Goal: Information Seeking & Learning: Check status

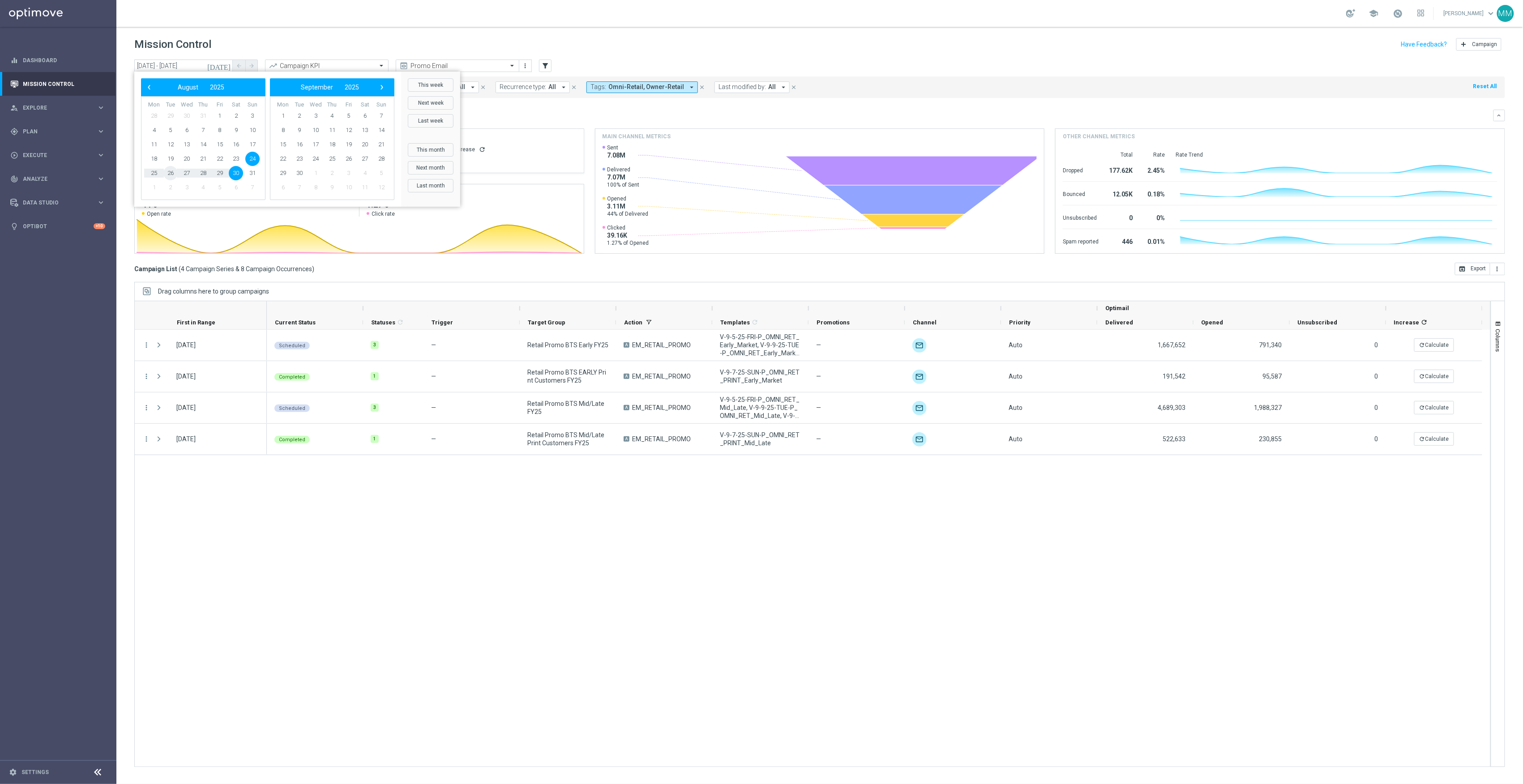
click at [169, 172] on span "26" at bounding box center [170, 173] width 14 height 14
type input "[DATE] - [DATE]"
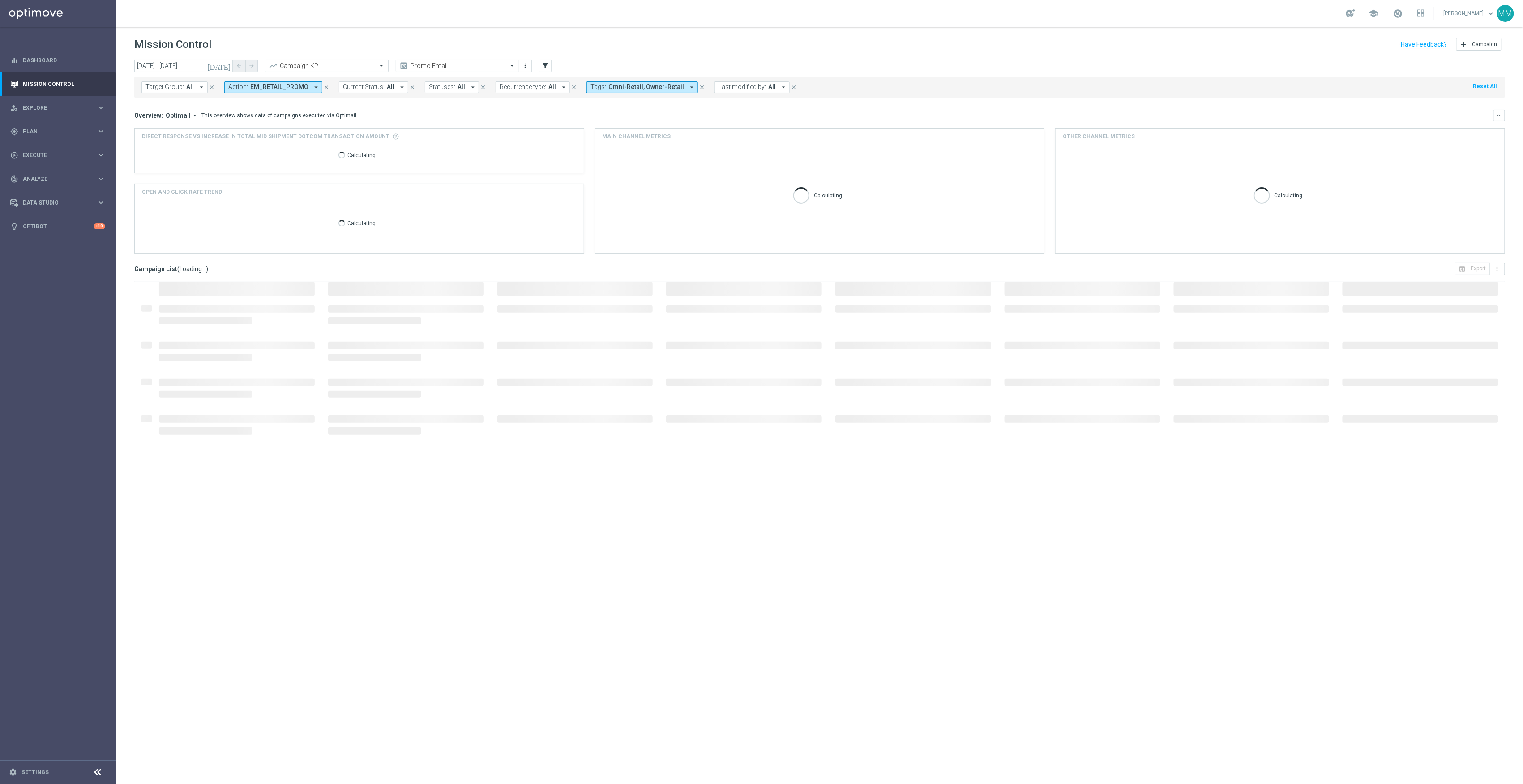
click at [442, 67] on input "text" at bounding box center [448, 66] width 96 height 7
click at [442, 115] on div "Planning" at bounding box center [458, 109] width 114 height 15
click at [453, 62] on div "Quick find Promo Email" at bounding box center [452, 65] width 111 height 7
click at [652, 40] on div "Mission Control add Campaign" at bounding box center [820, 45] width 1371 height 18
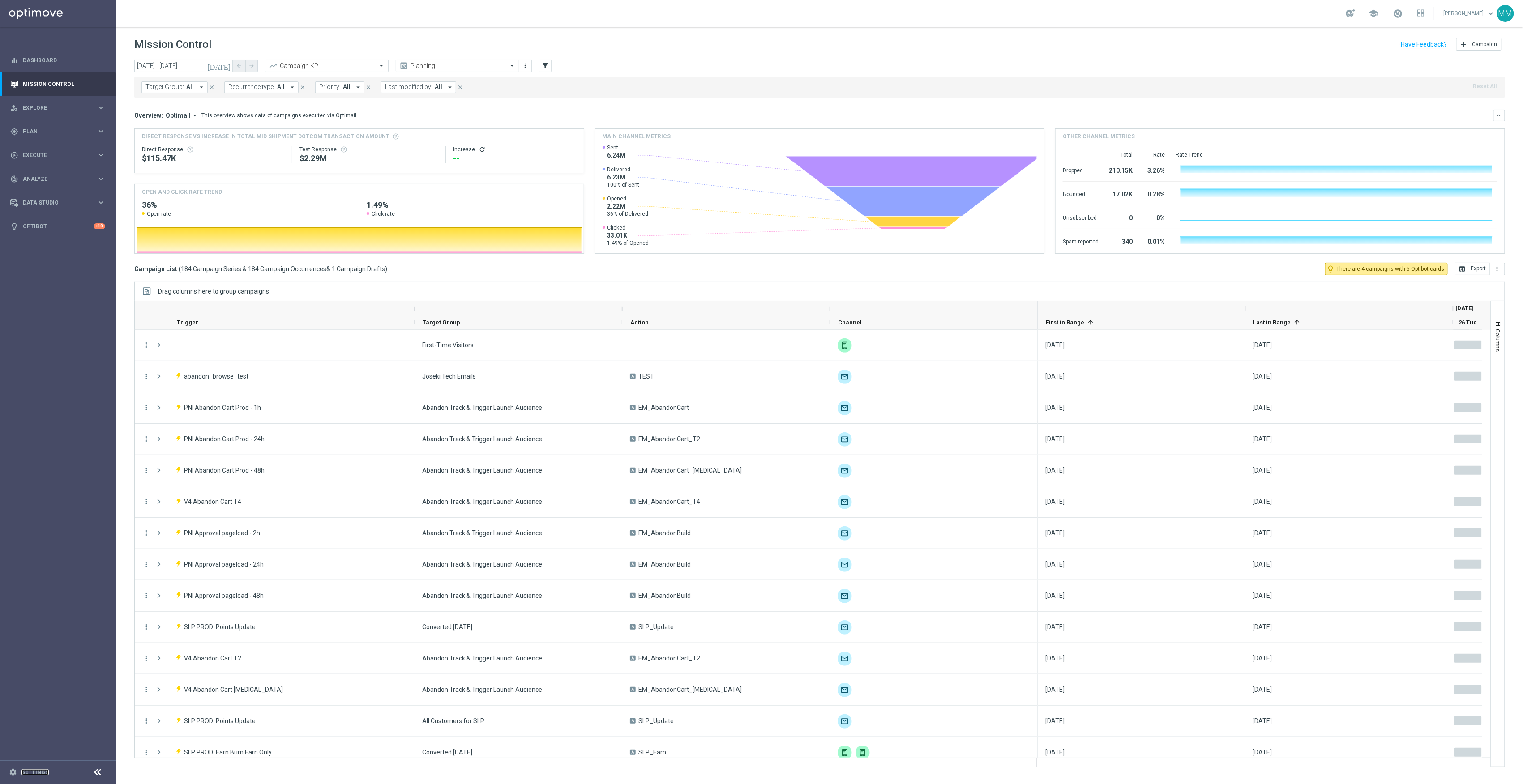
drag, startPoint x: 25, startPoint y: 772, endPoint x: 49, endPoint y: 765, distance: 25.0
click at [25, 772] on link "Settings" at bounding box center [35, 772] width 27 height 5
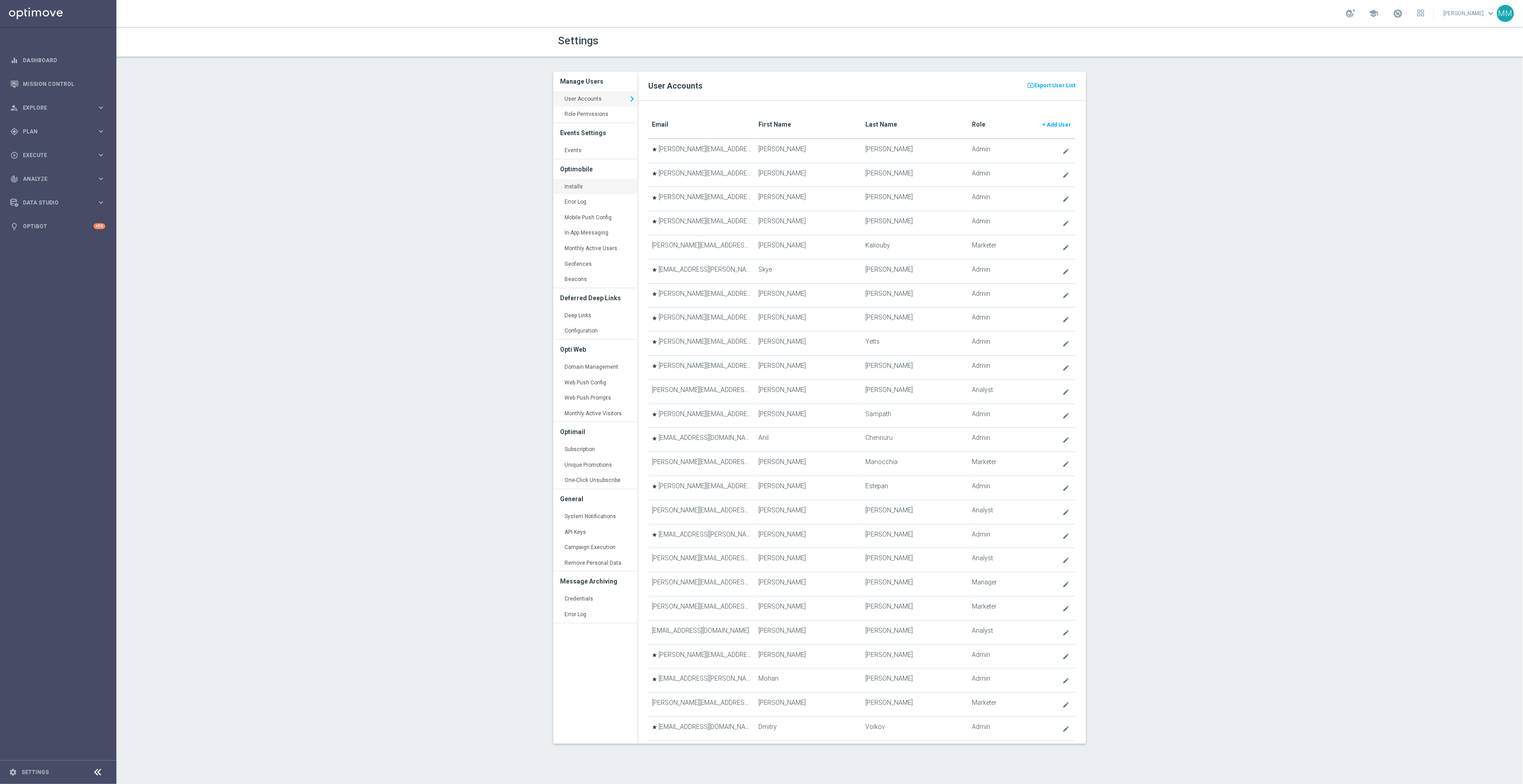
click at [605, 190] on link "Installs keyboard_arrow_right" at bounding box center [596, 187] width 84 height 16
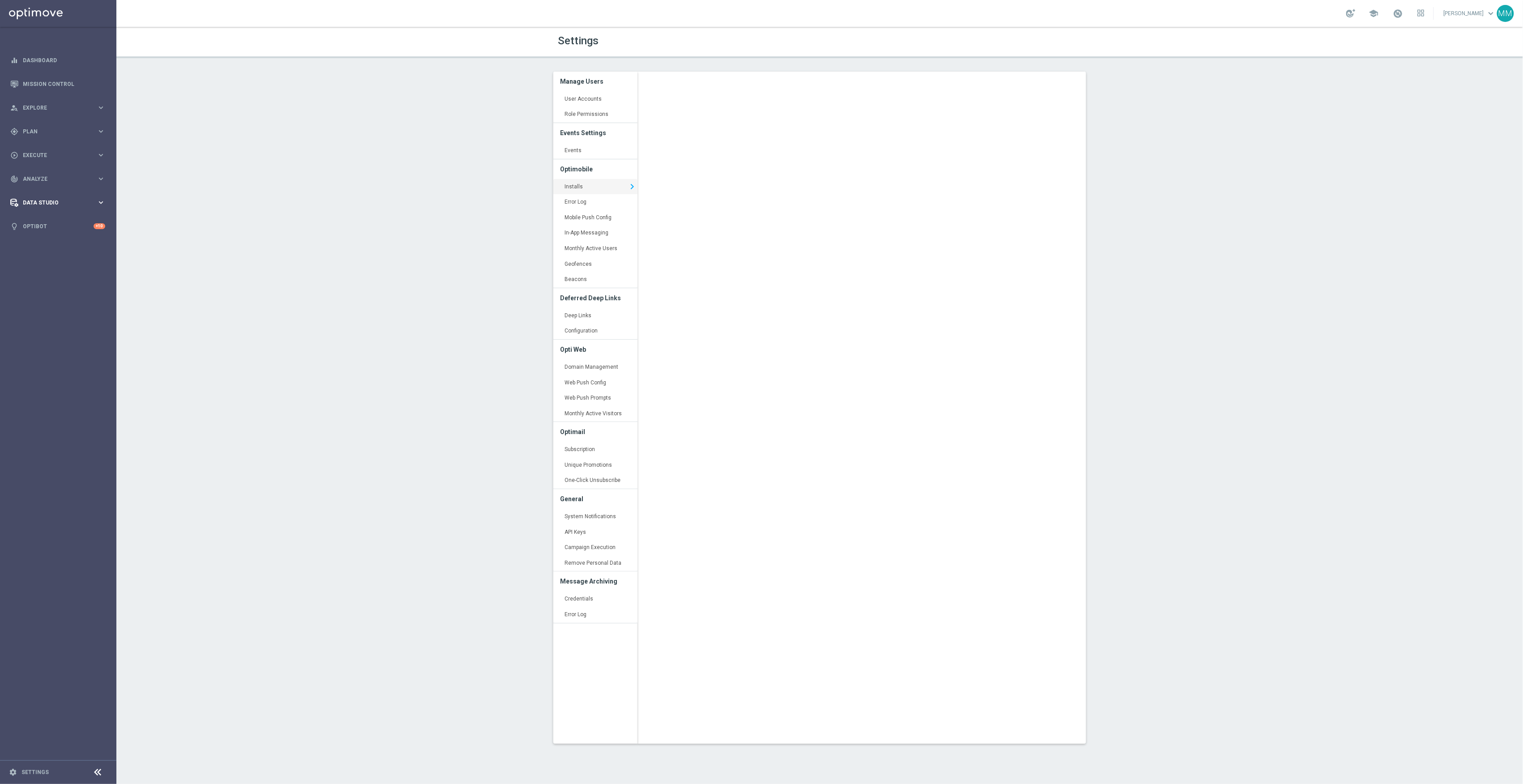
click at [86, 200] on span "Data Studio" at bounding box center [59, 203] width 74 height 5
drag, startPoint x: 68, startPoint y: 180, endPoint x: 73, endPoint y: 206, distance: 26.5
click at [68, 180] on span "Analyze" at bounding box center [59, 179] width 74 height 5
click at [54, 264] on span "BI Studio" at bounding box center [56, 264] width 64 height 5
click at [71, 318] on link "Push Baseline Matchback" at bounding box center [60, 318] width 65 height 7
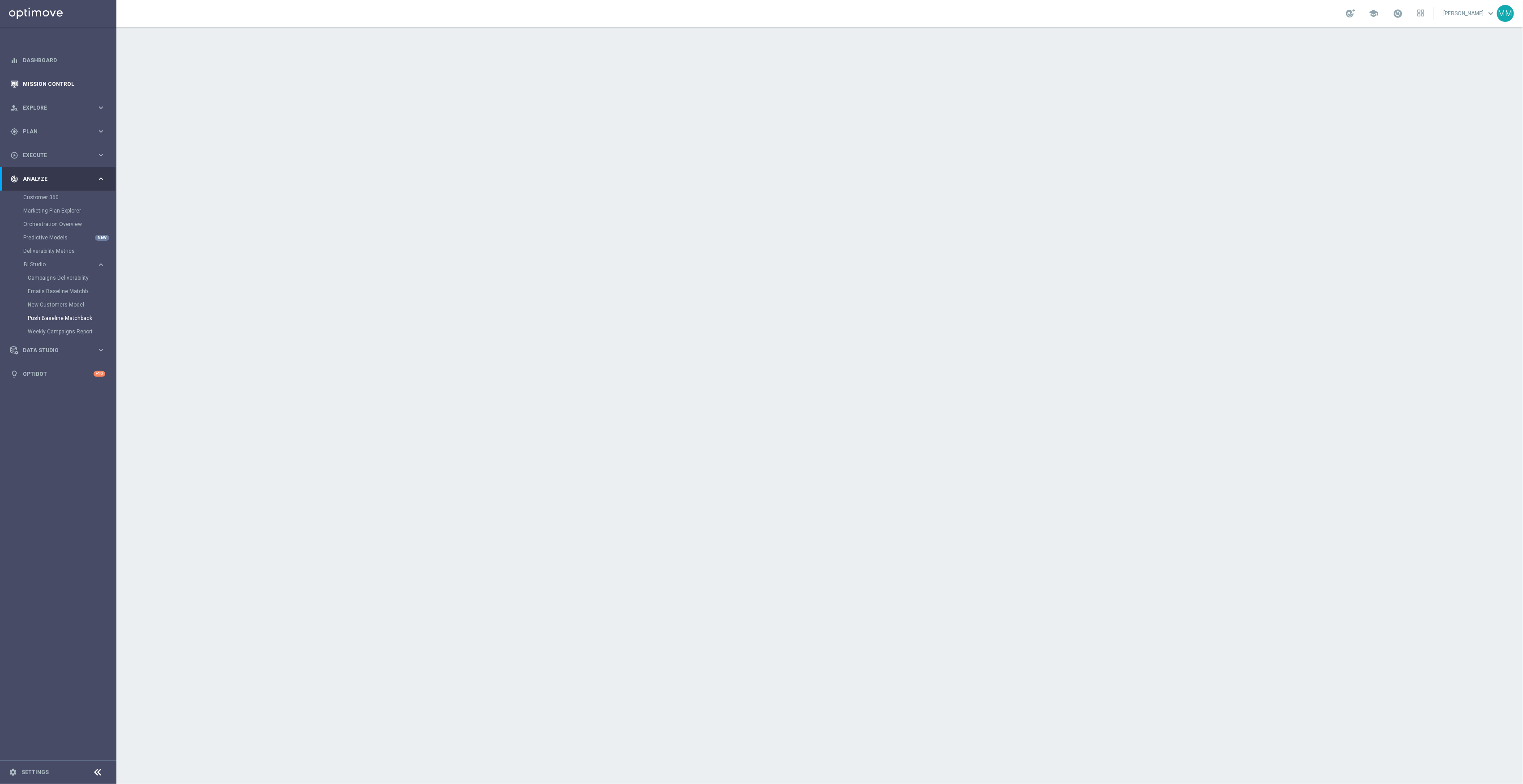
click at [65, 83] on link "Mission Control" at bounding box center [64, 84] width 82 height 24
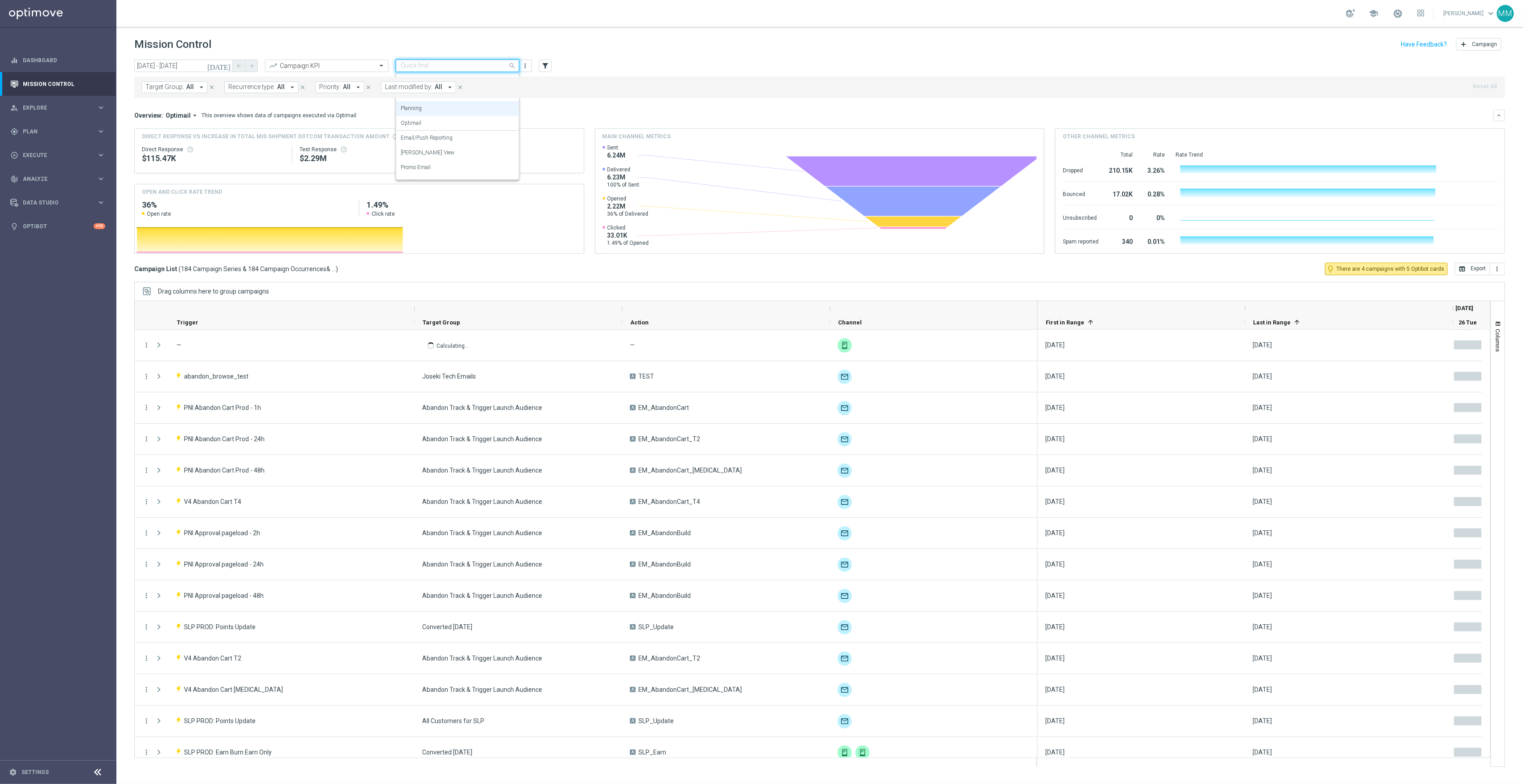
click at [428, 65] on input "text" at bounding box center [448, 66] width 96 height 7
click at [636, 46] on div "Mission Control add Campaign" at bounding box center [820, 45] width 1371 height 18
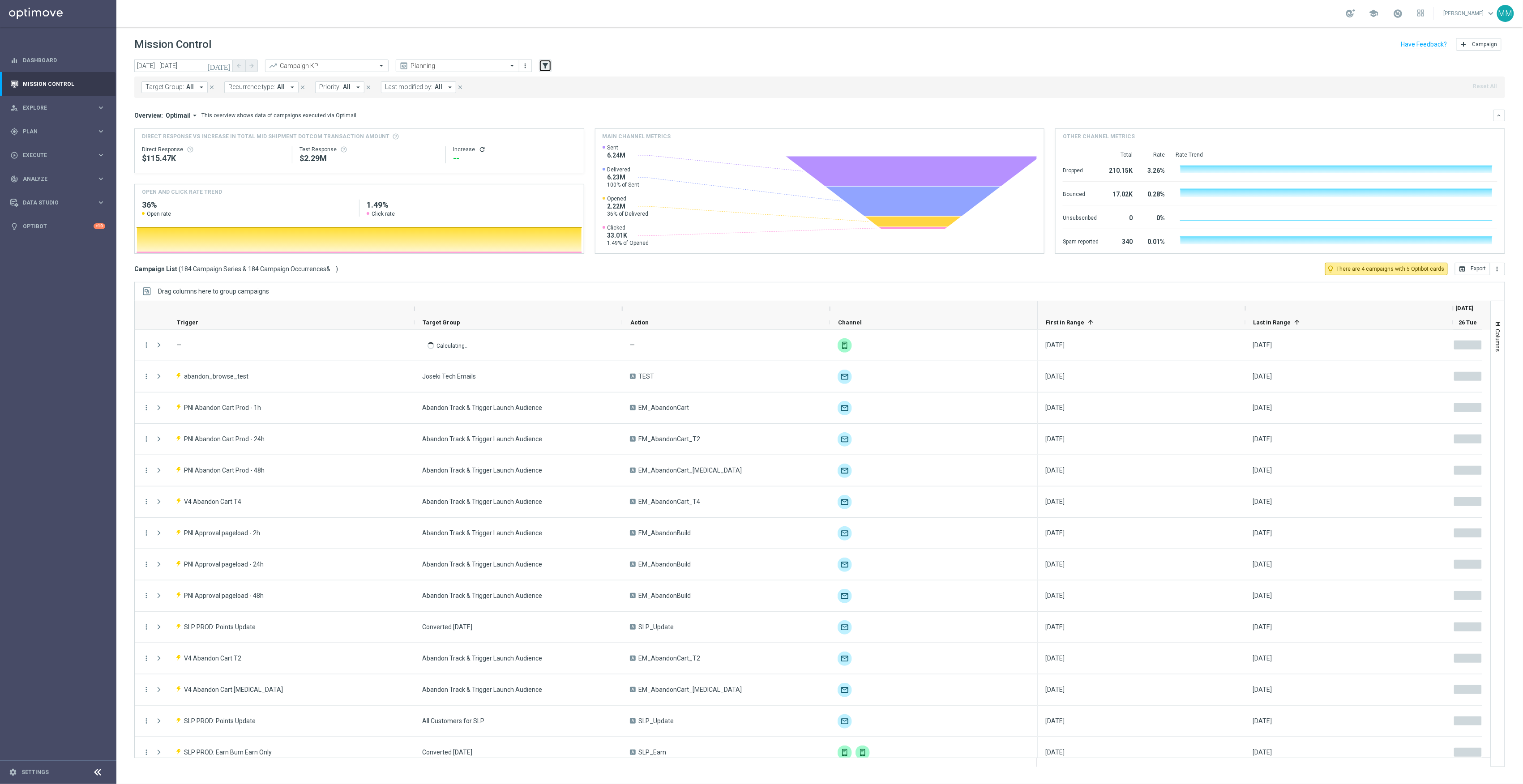
click at [549, 67] on icon "filter_alt" at bounding box center [545, 65] width 8 height 8
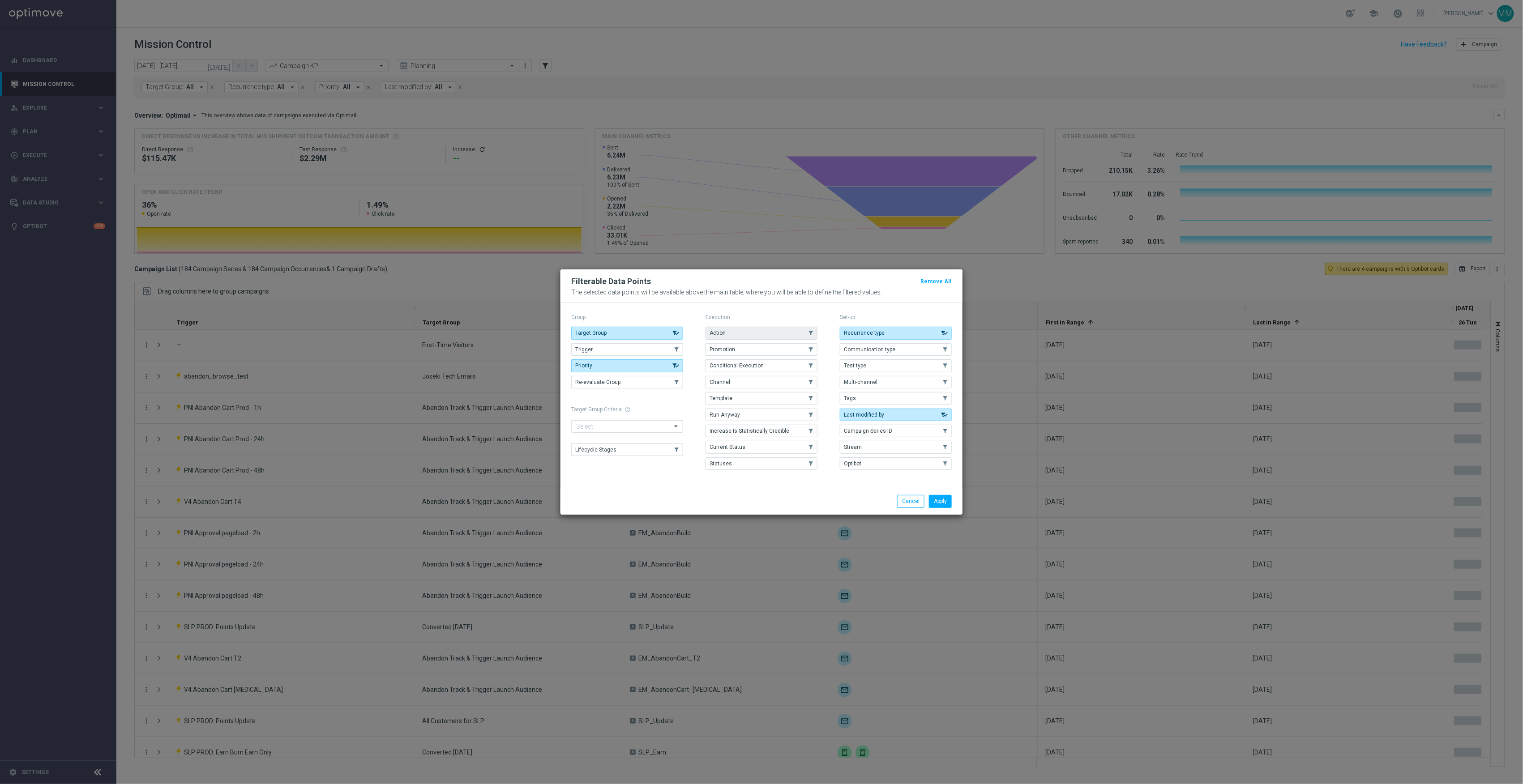
click at [754, 335] on button "Action" at bounding box center [761, 333] width 112 height 13
click at [939, 501] on button "Apply" at bounding box center [940, 501] width 23 height 13
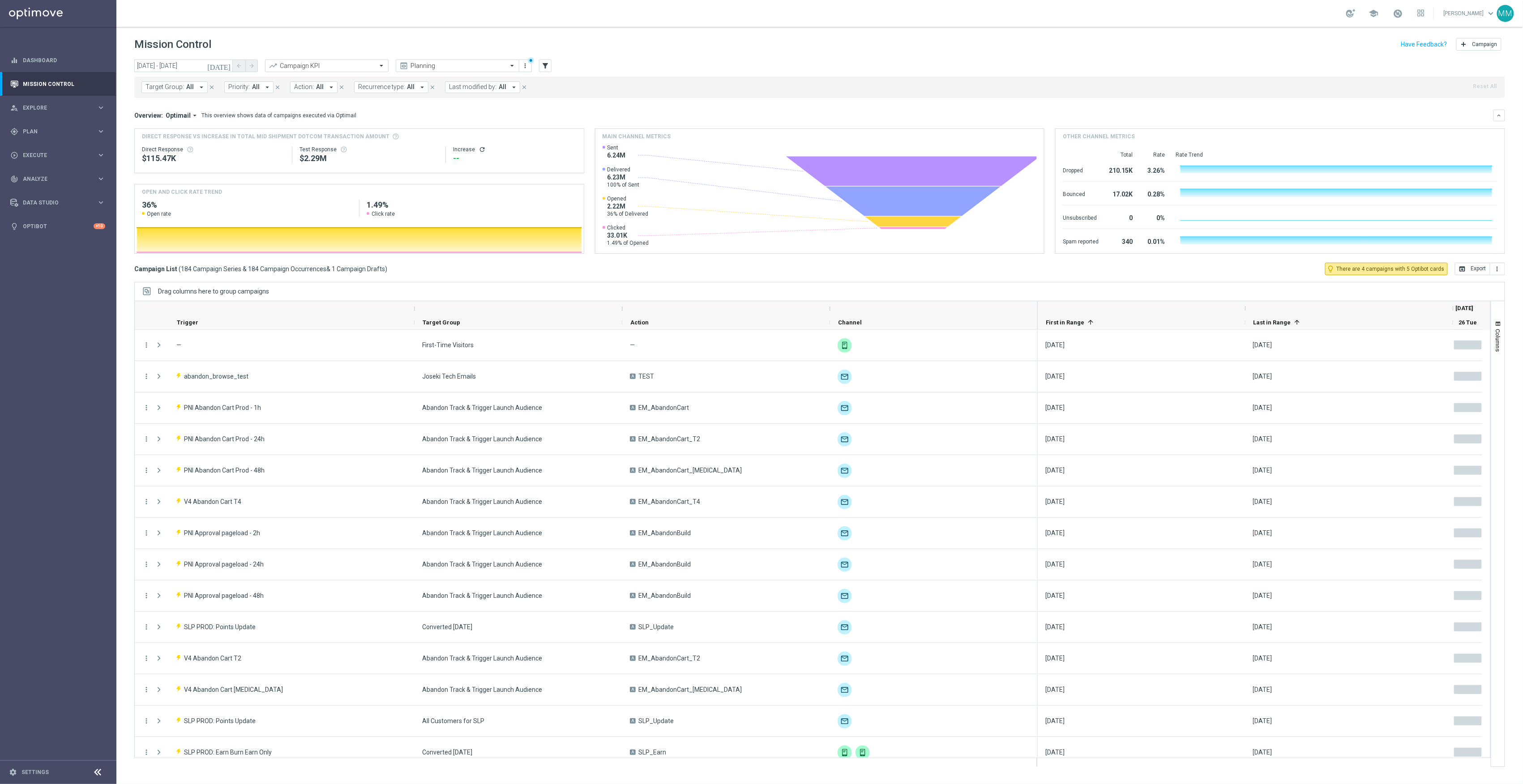
click at [317, 82] on button "Action: All arrow_drop_down" at bounding box center [314, 87] width 48 height 12
type input "app inbox"
click at [575, 106] on mini-dashboard "Overview: Optimail arrow_drop_down This overview shows data of campaigns execut…" at bounding box center [820, 181] width 1371 height 165
click at [327, 84] on icon "arrow_drop_down" at bounding box center [331, 87] width 8 height 8
click at [395, 143] on div "In-App_Inbox" at bounding box center [373, 144] width 139 height 5
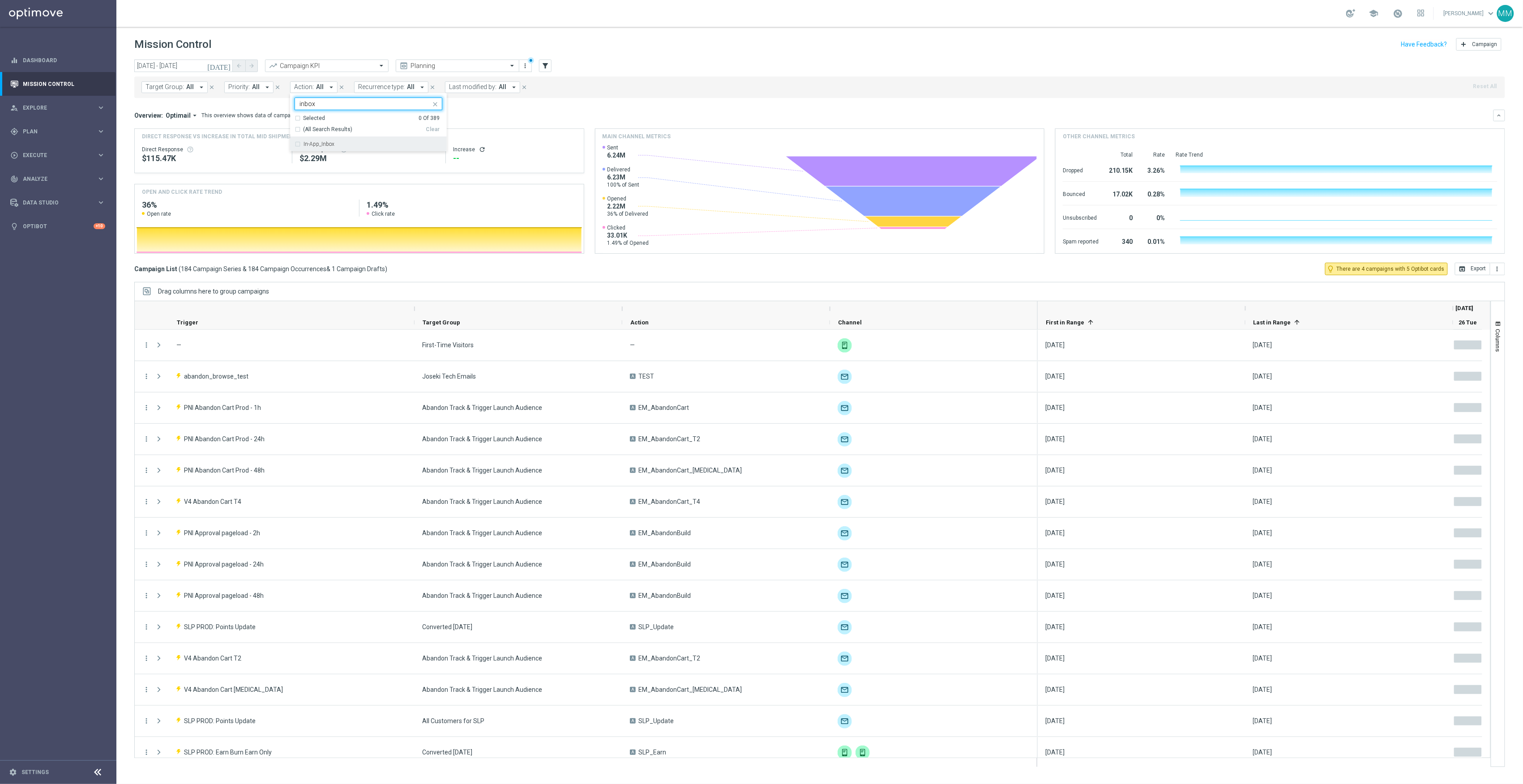
type input "inbox"
click at [459, 108] on mini-dashboard "Overview: Optimail arrow_drop_down This overview shows data of campaigns execut…" at bounding box center [820, 181] width 1371 height 165
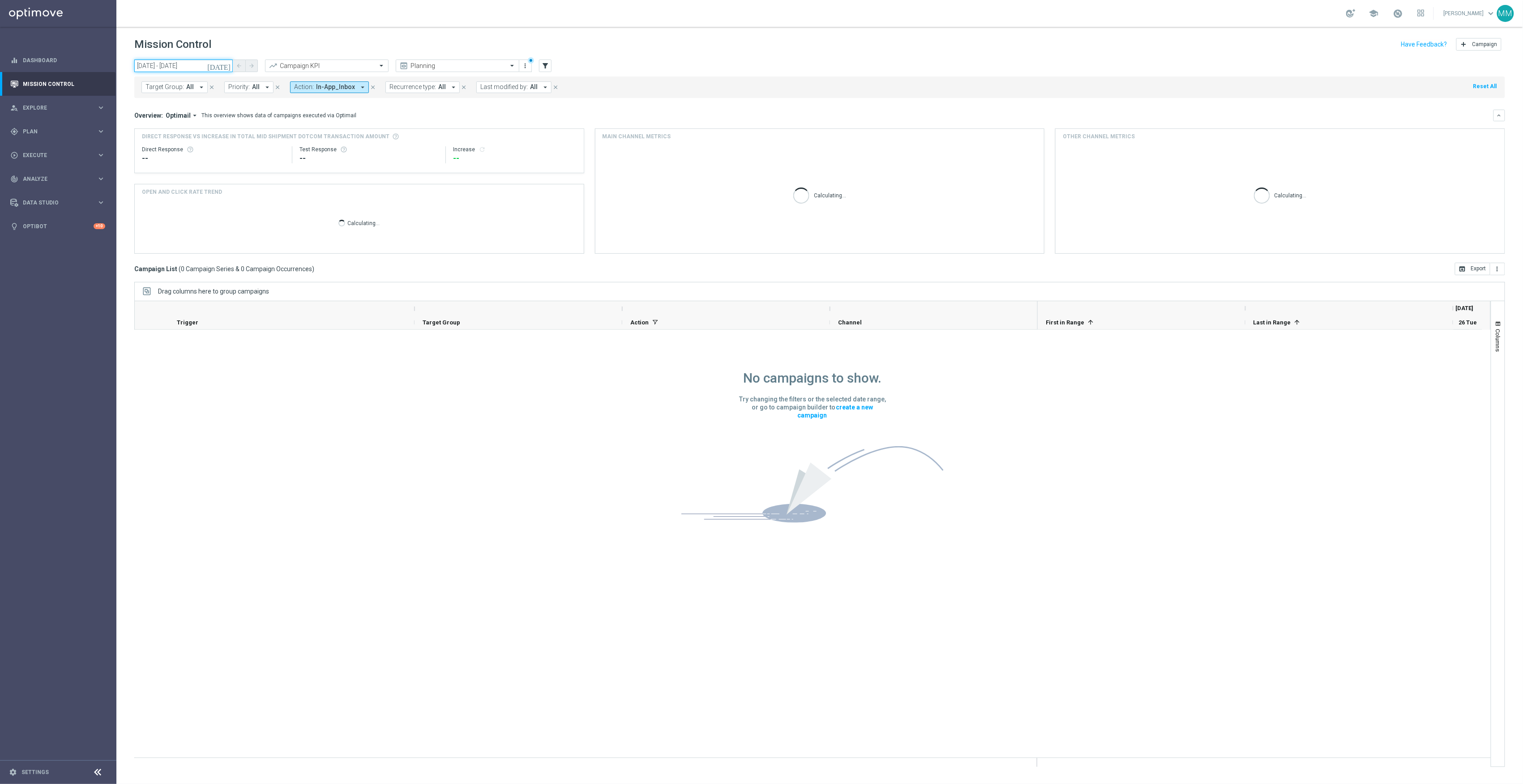
click at [173, 65] on input "[DATE] - [DATE]" at bounding box center [183, 65] width 98 height 13
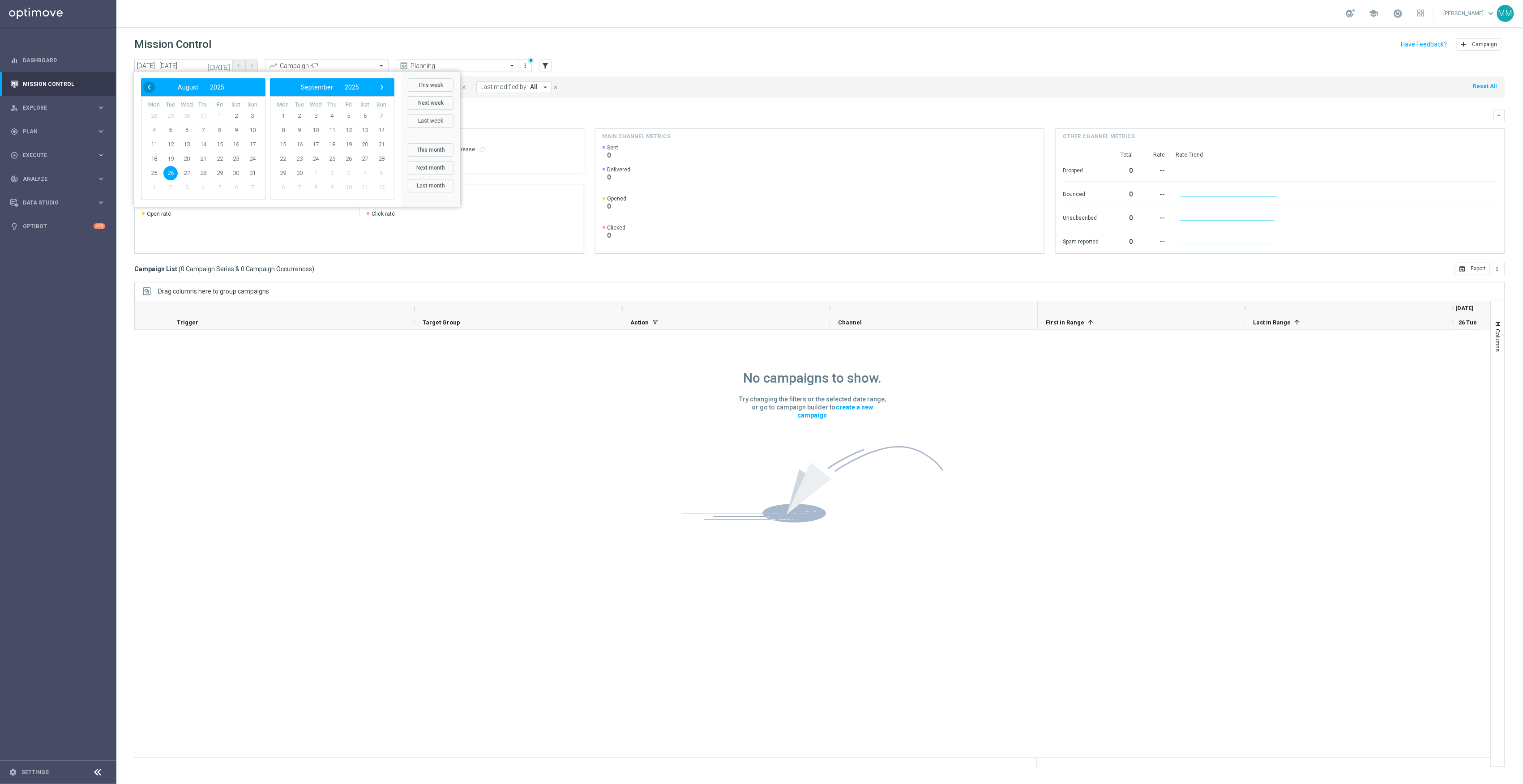
click at [150, 84] on span "‹" at bounding box center [149, 87] width 12 height 12
click at [155, 156] on span "16" at bounding box center [153, 158] width 14 height 14
click at [380, 89] on span "›" at bounding box center [382, 87] width 12 height 12
click at [384, 88] on span "›" at bounding box center [382, 87] width 12 height 12
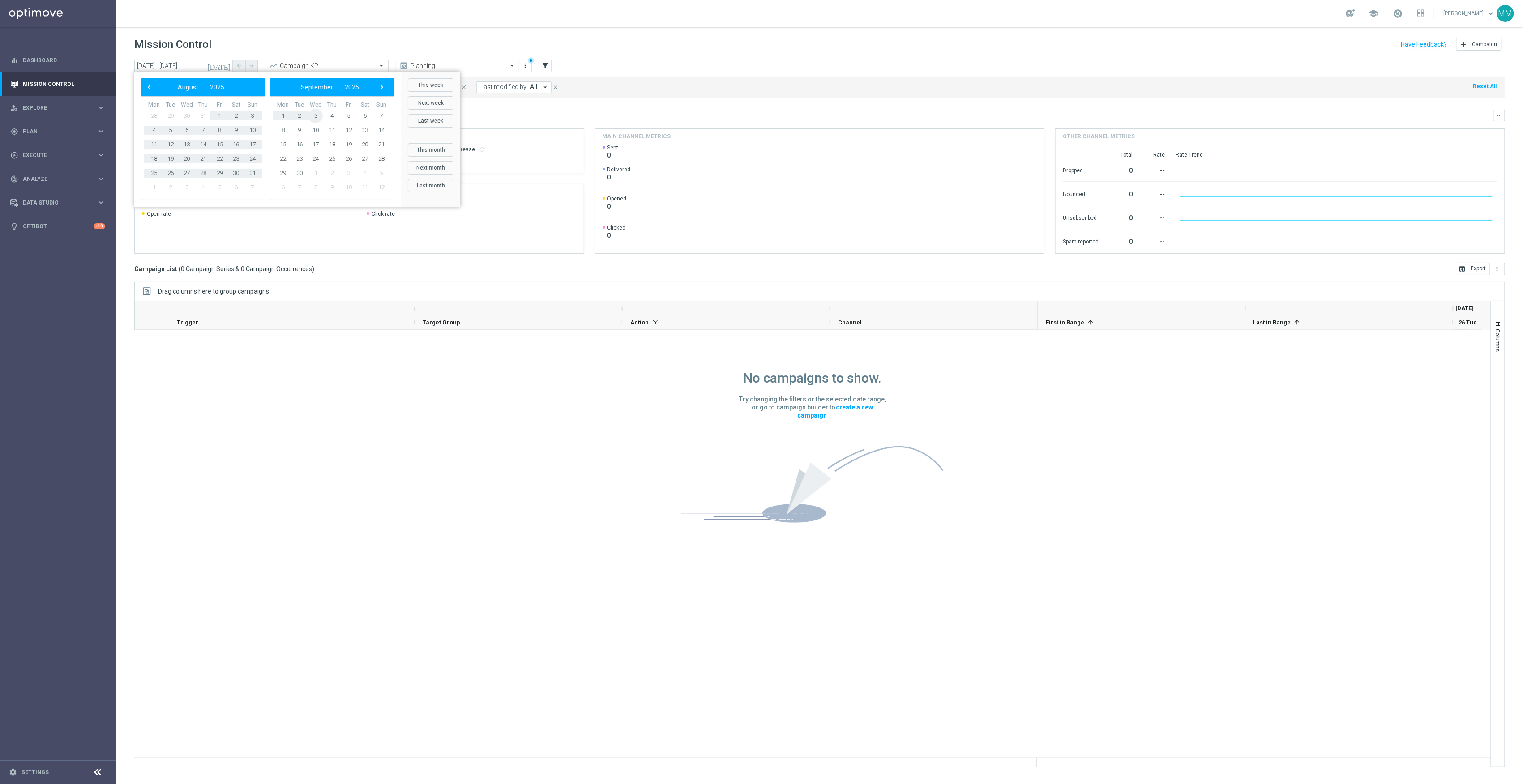
click at [315, 114] on span "3" at bounding box center [315, 115] width 14 height 14
type input "[DATE] - [DATE]"
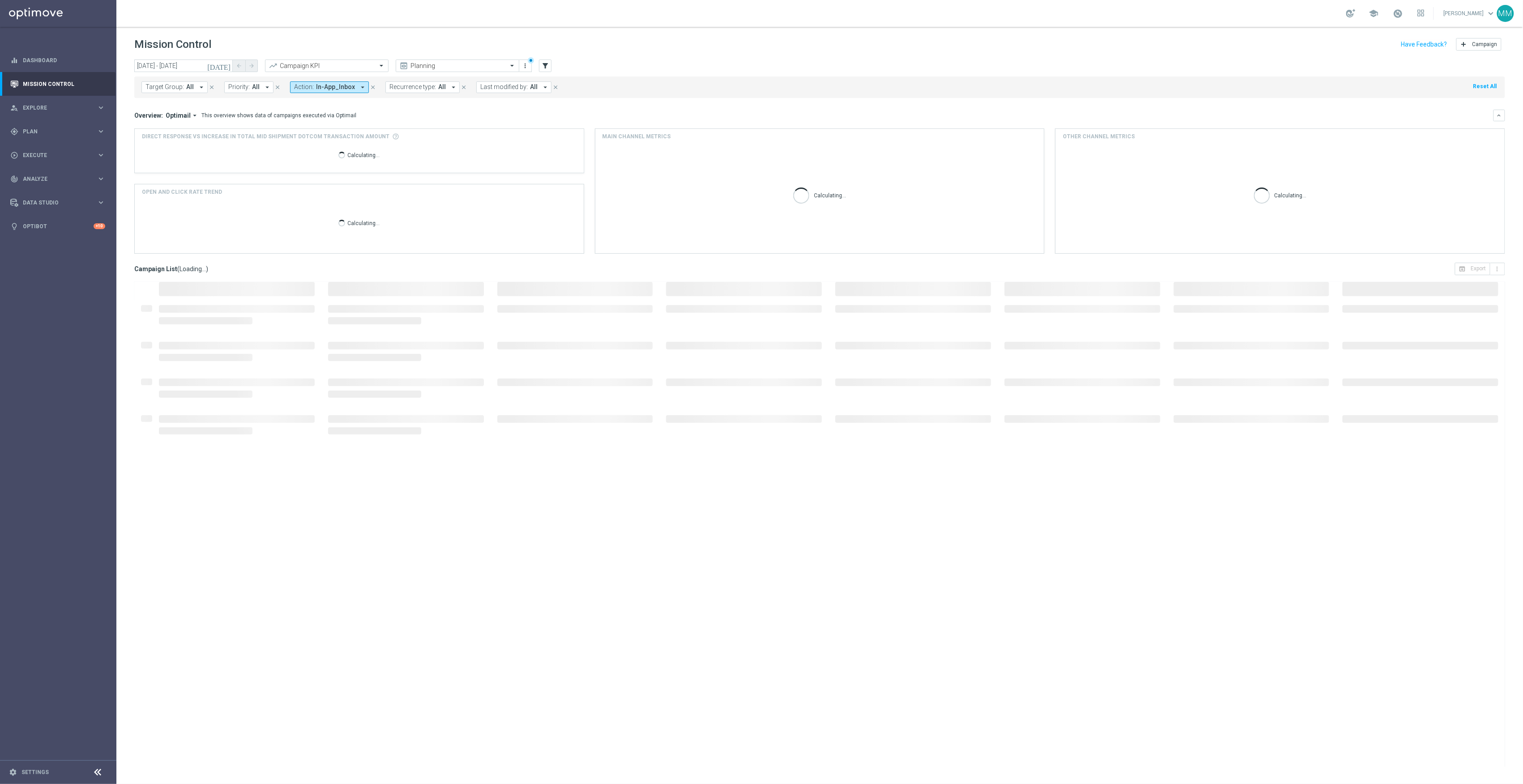
click at [623, 59] on div "[DATE] [DATE] - [DATE] arrow_back arrow_forward Campaign KPI trending_up Planni…" at bounding box center [820, 66] width 1371 height 13
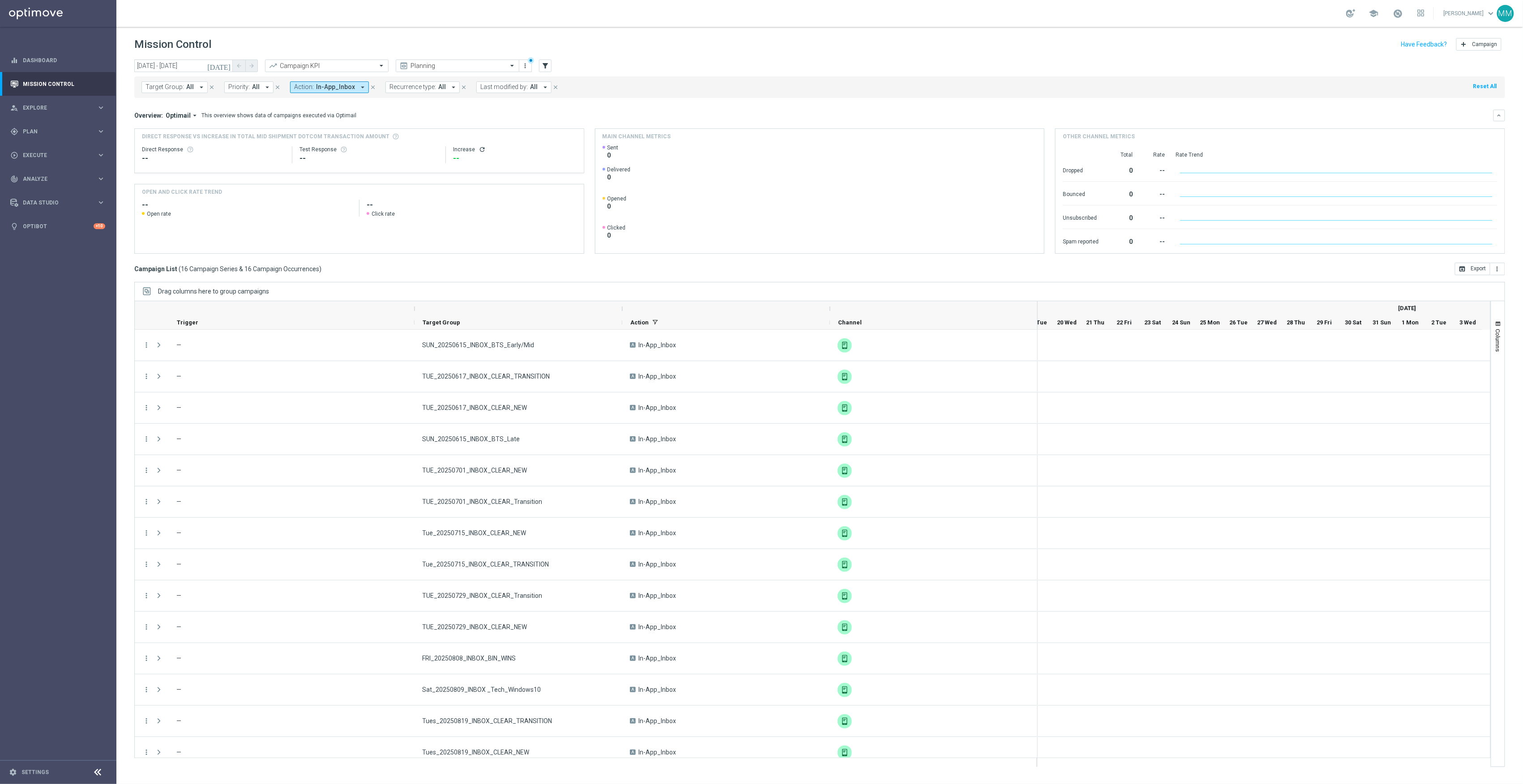
scroll to position [0, 2264]
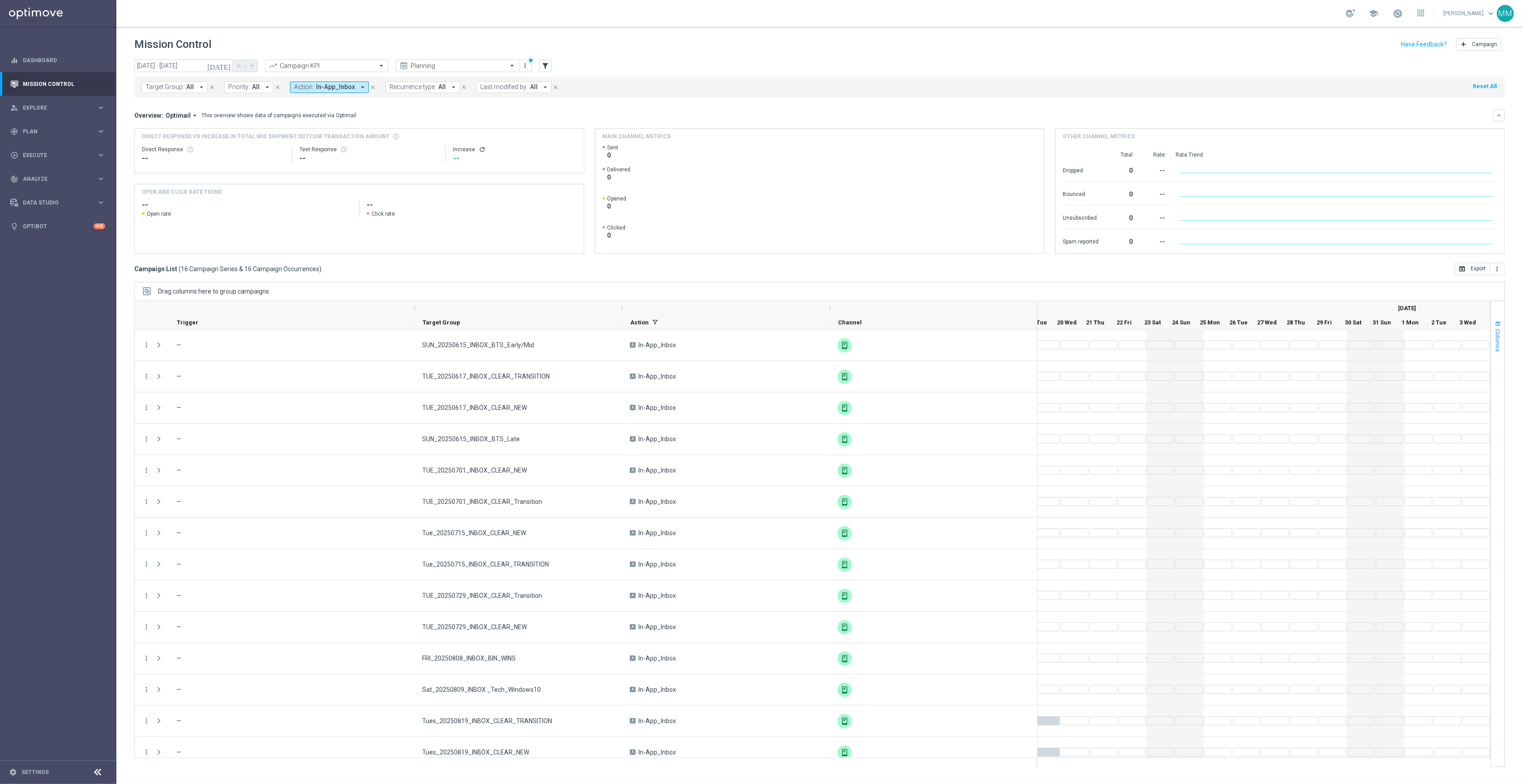
click at [1497, 324] on span "button" at bounding box center [1499, 324] width 7 height 7
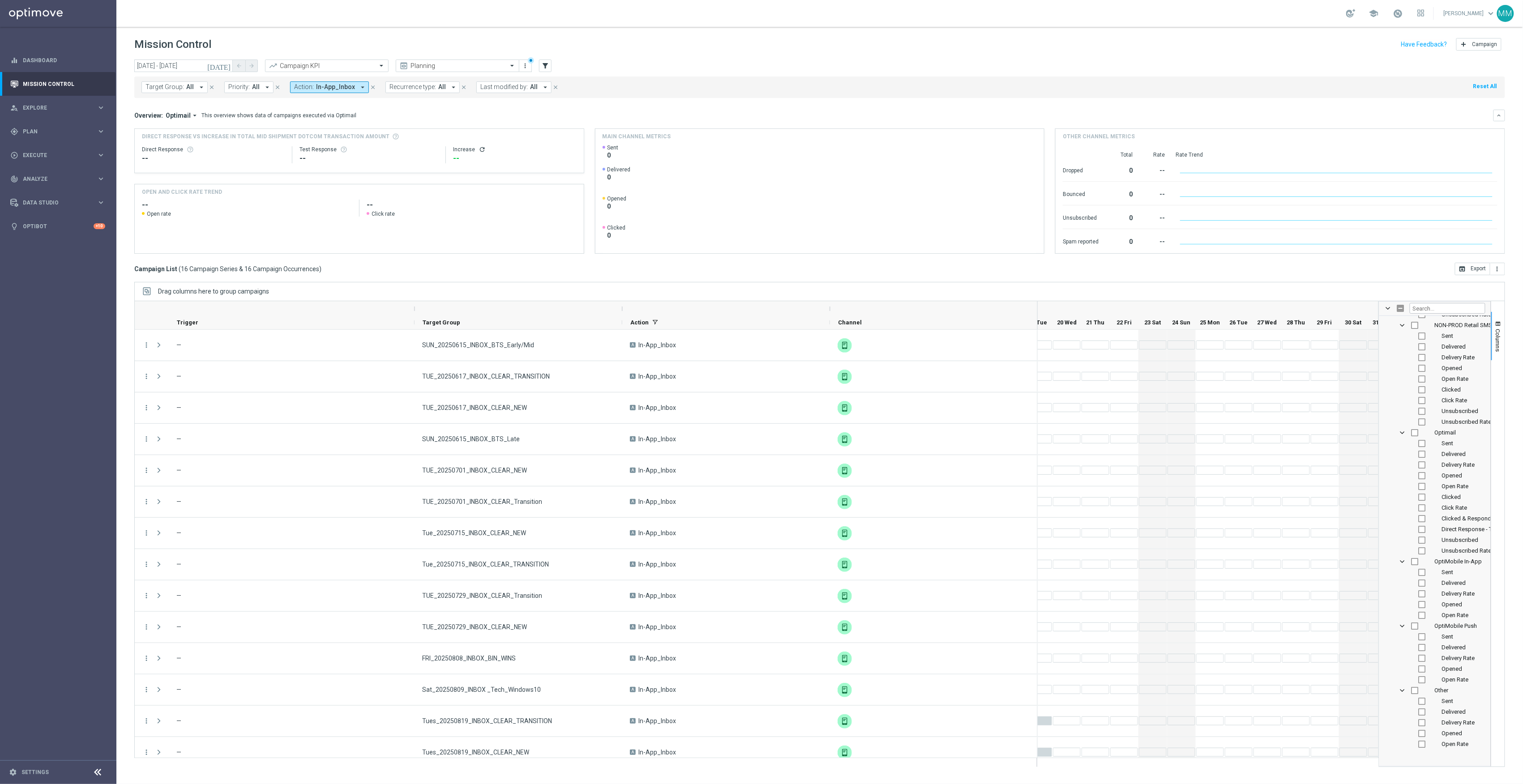
scroll to position [1829, 0]
click at [1448, 505] on span "Sent" at bounding box center [1448, 503] width 12 height 7
checkbox input "false"
checkbox input "true"
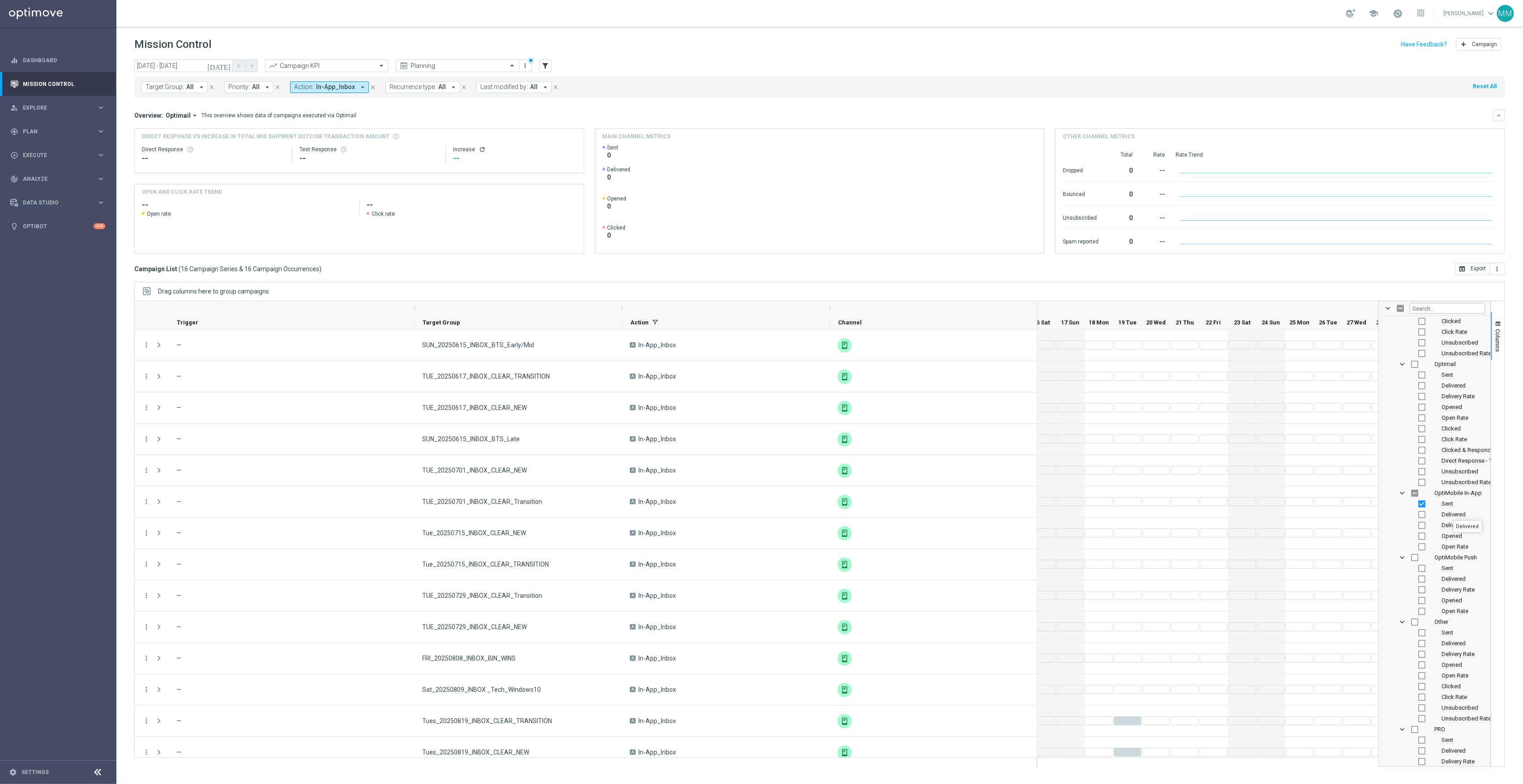
click at [1453, 513] on span "Delivered" at bounding box center [1455, 514] width 24 height 7
checkbox input "true"
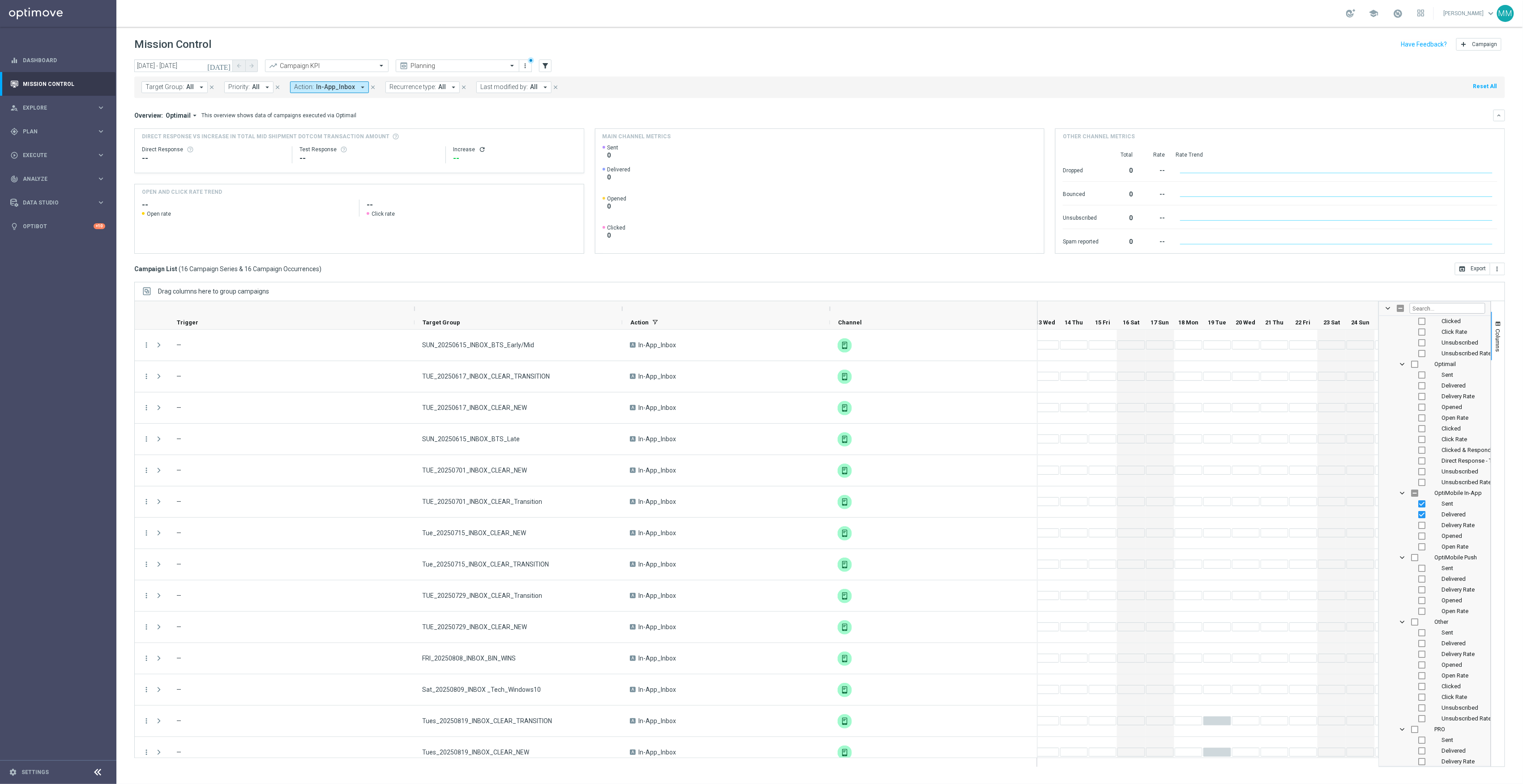
click at [1444, 546] on span "Open Rate" at bounding box center [1456, 546] width 27 height 7
checkbox input "true"
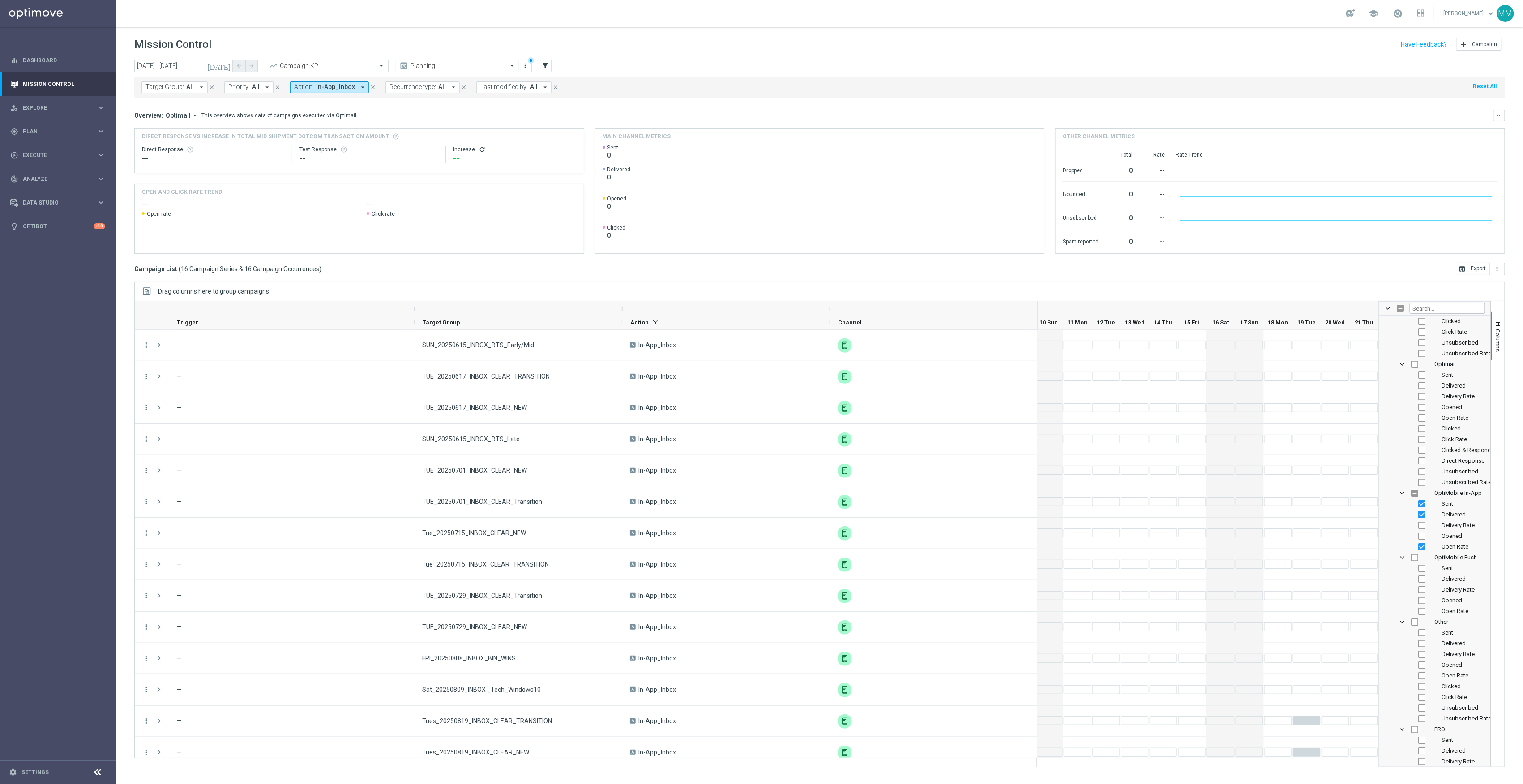
click at [1456, 524] on span "Delivery Rate" at bounding box center [1459, 525] width 33 height 7
checkbox input "true"
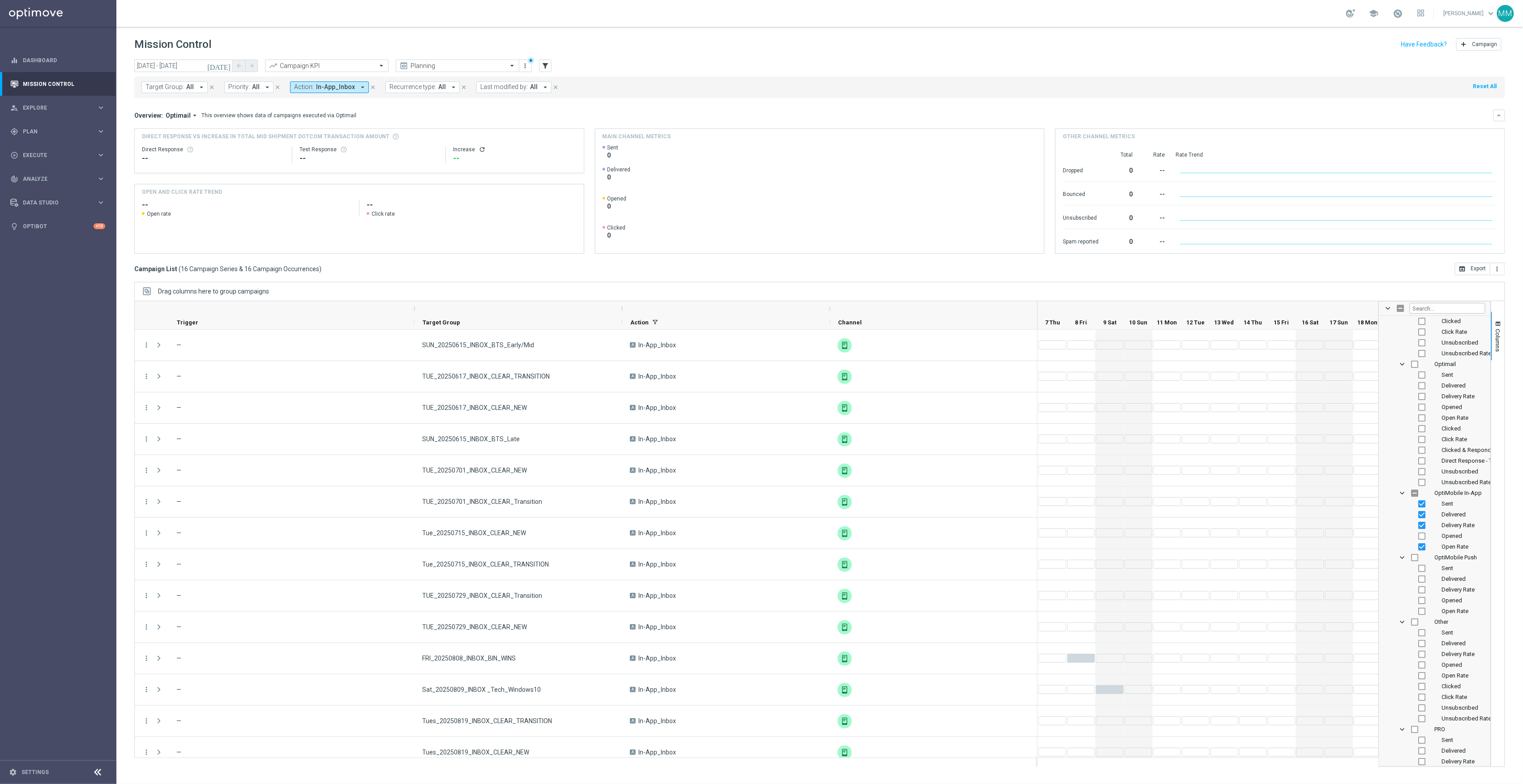
click at [1415, 502] on div "Sent" at bounding box center [1441, 504] width 88 height 11
click at [1421, 502] on input "Press SPACE to toggle visibility (visible)" at bounding box center [1423, 504] width 7 height 7
checkbox input "false"
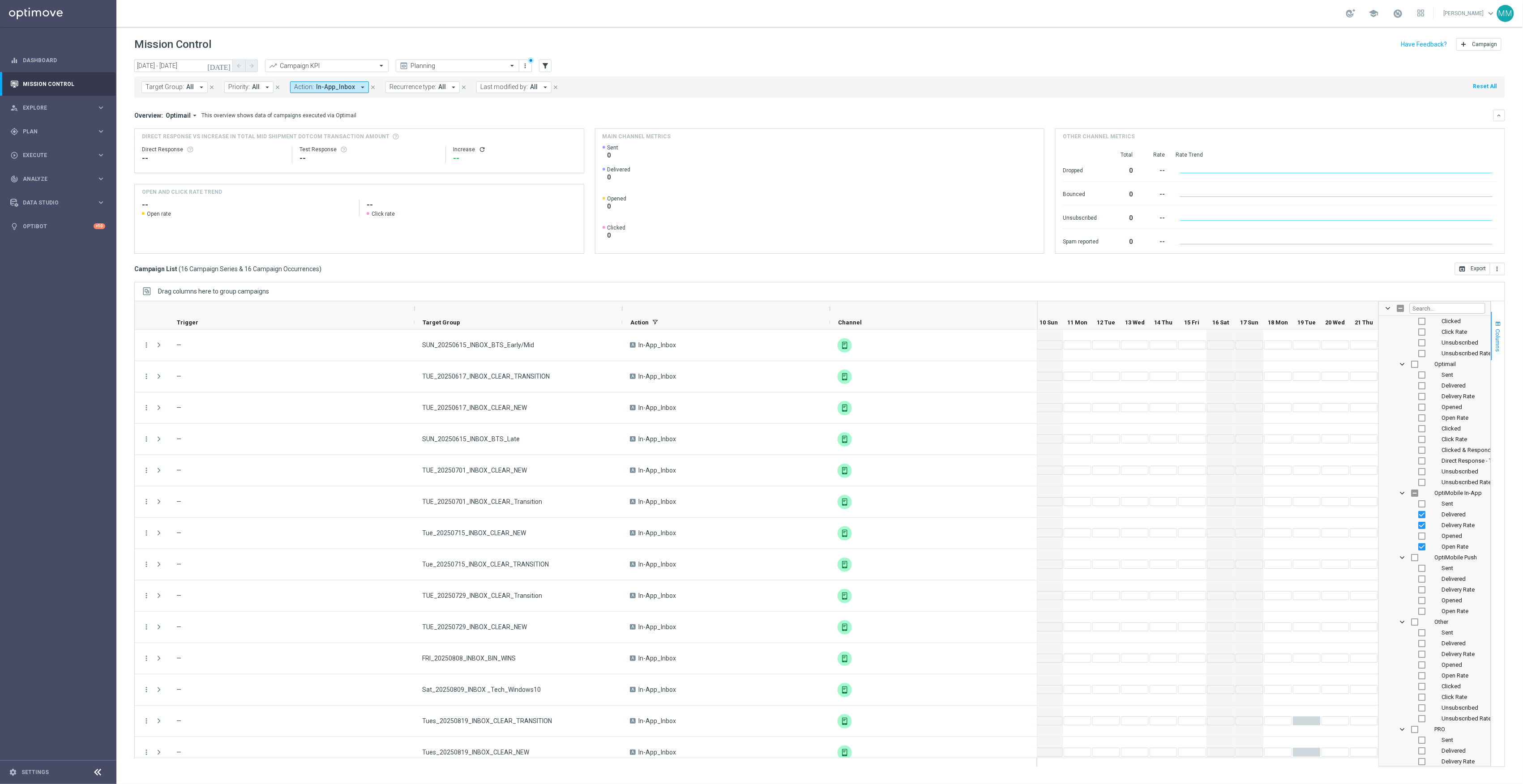
click at [1497, 327] on span "button" at bounding box center [1499, 324] width 7 height 7
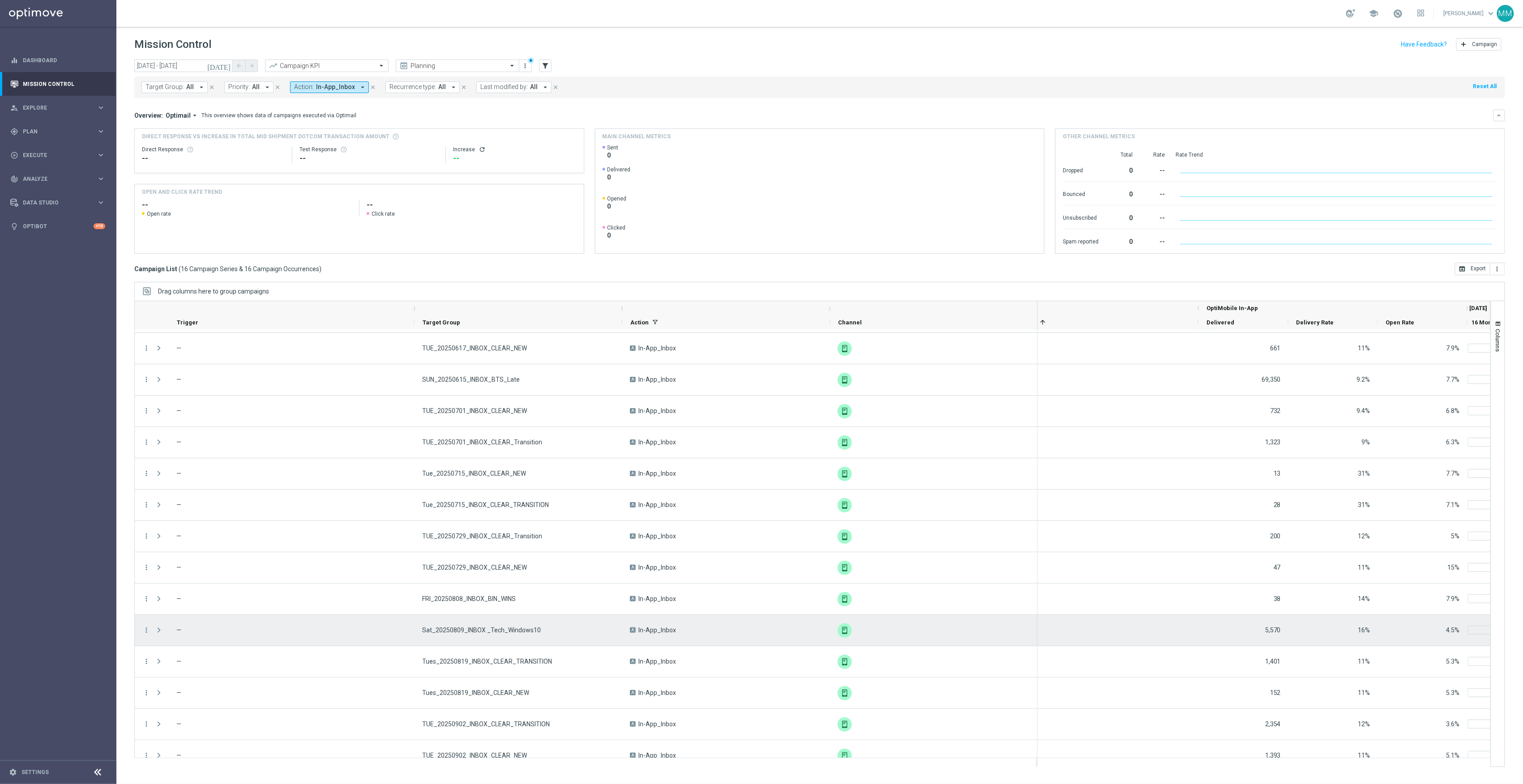
scroll to position [74, 0]
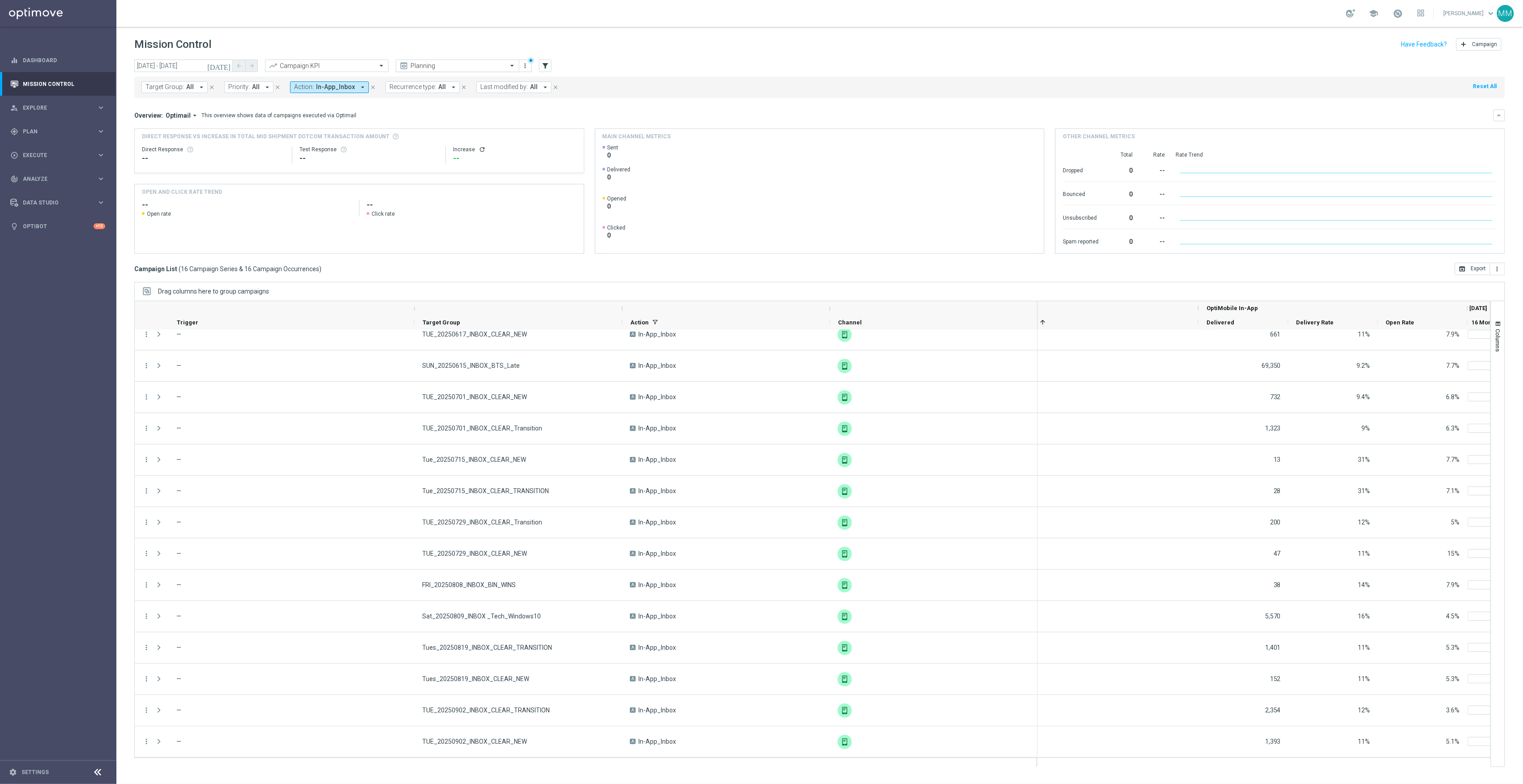
drag, startPoint x: 412, startPoint y: 64, endPoint x: 417, endPoint y: 63, distance: 5.1
click at [412, 64] on input "text" at bounding box center [448, 66] width 96 height 7
click at [448, 127] on div "[PERSON_NAME] View" at bounding box center [458, 128] width 114 height 15
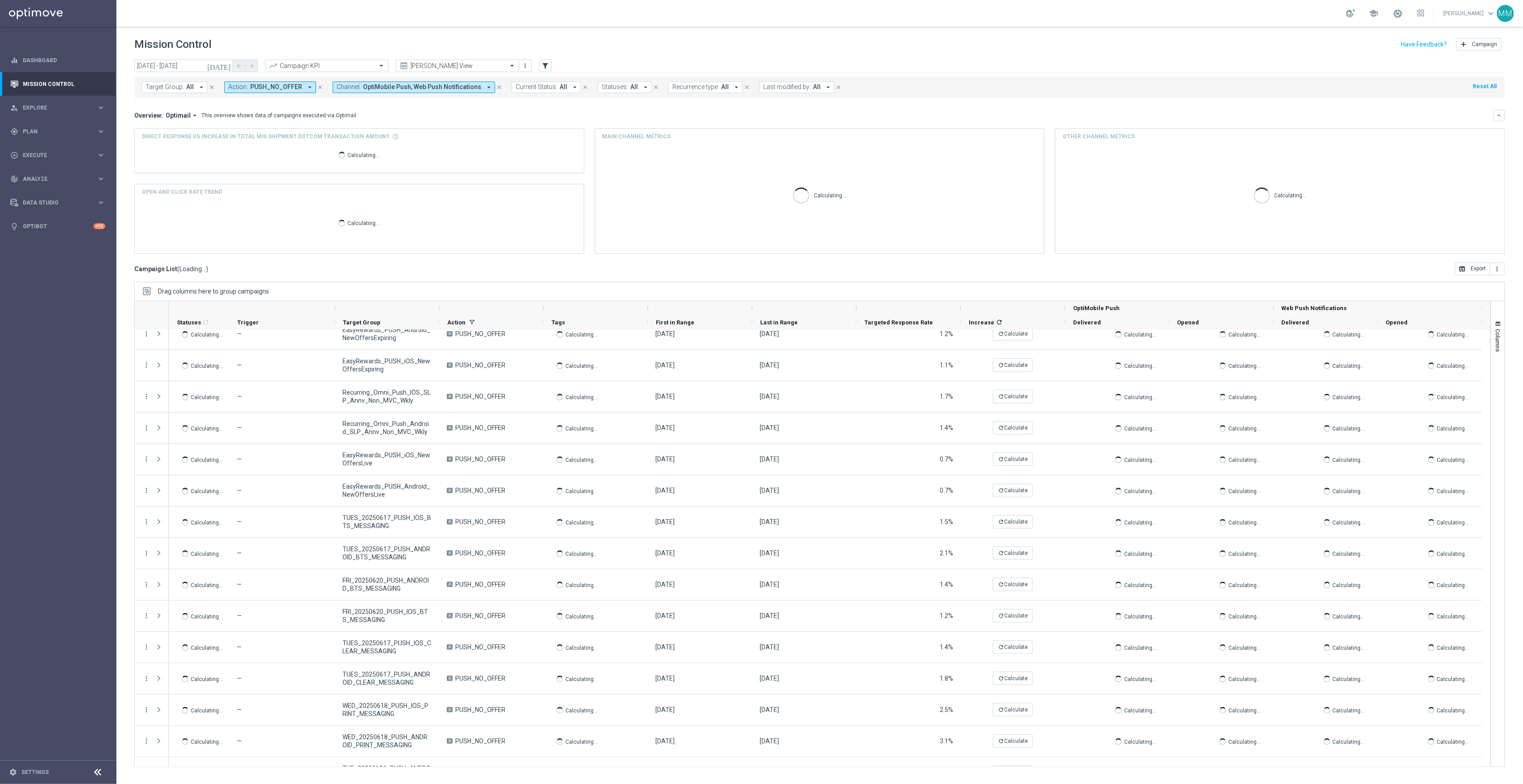
scroll to position [65, 0]
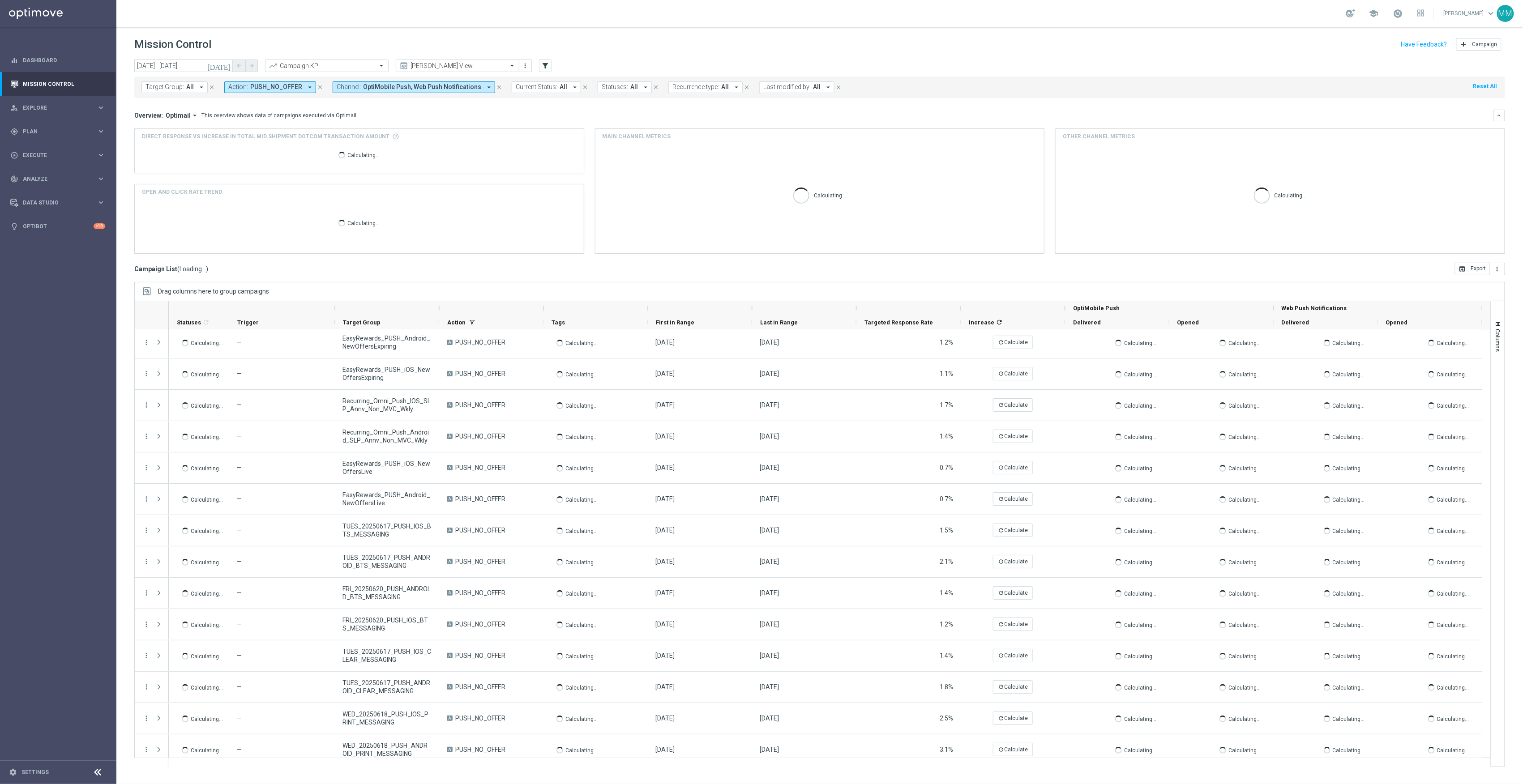
click at [227, 65] on icon "[DATE]" at bounding box center [219, 65] width 24 height 8
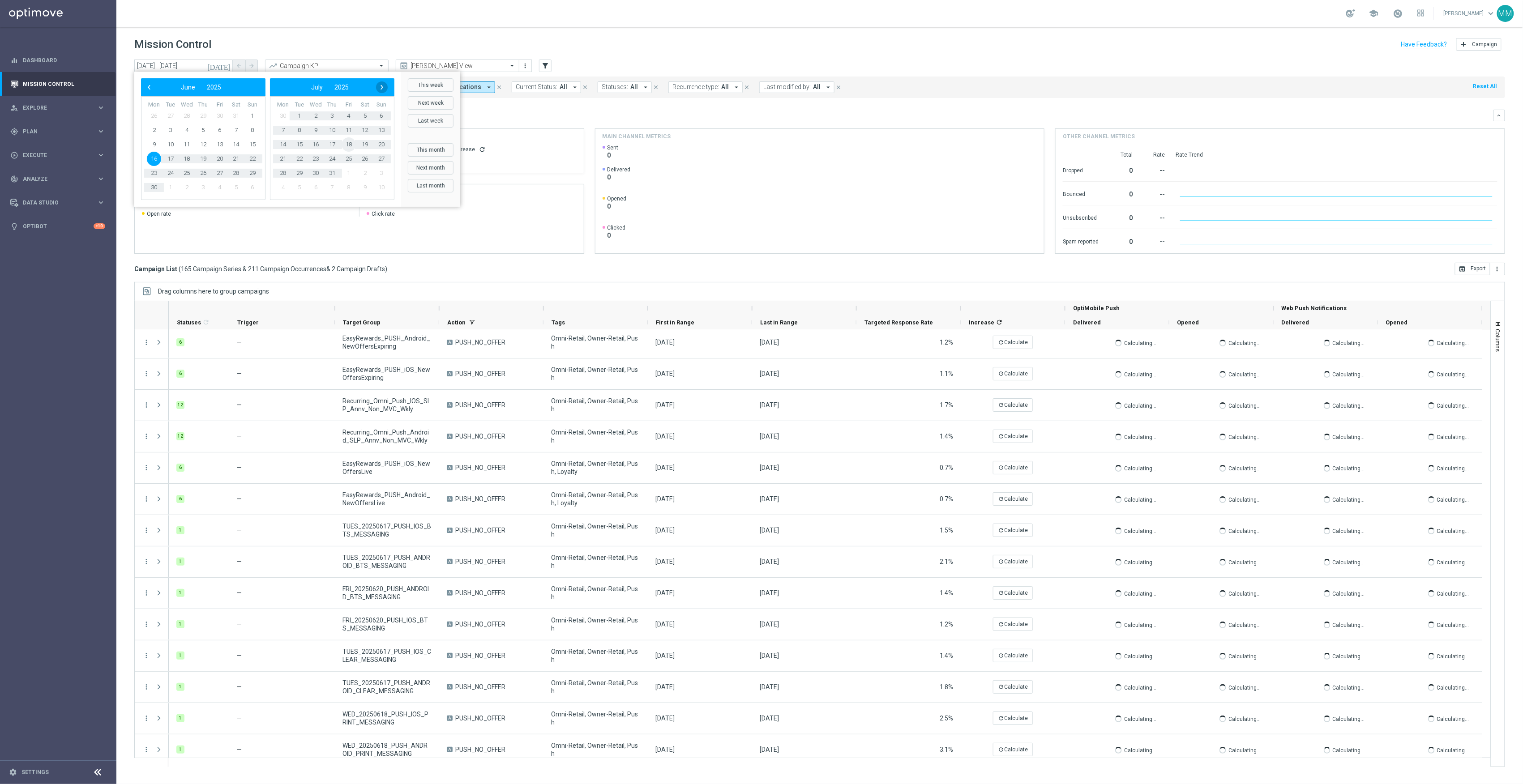
click at [376, 86] on span "›" at bounding box center [382, 87] width 12 height 12
click at [377, 86] on span "›" at bounding box center [382, 87] width 12 height 12
click at [254, 175] on span "31" at bounding box center [252, 173] width 14 height 14
click at [365, 115] on span "6" at bounding box center [365, 115] width 14 height 14
type input "[DATE] - [DATE]"
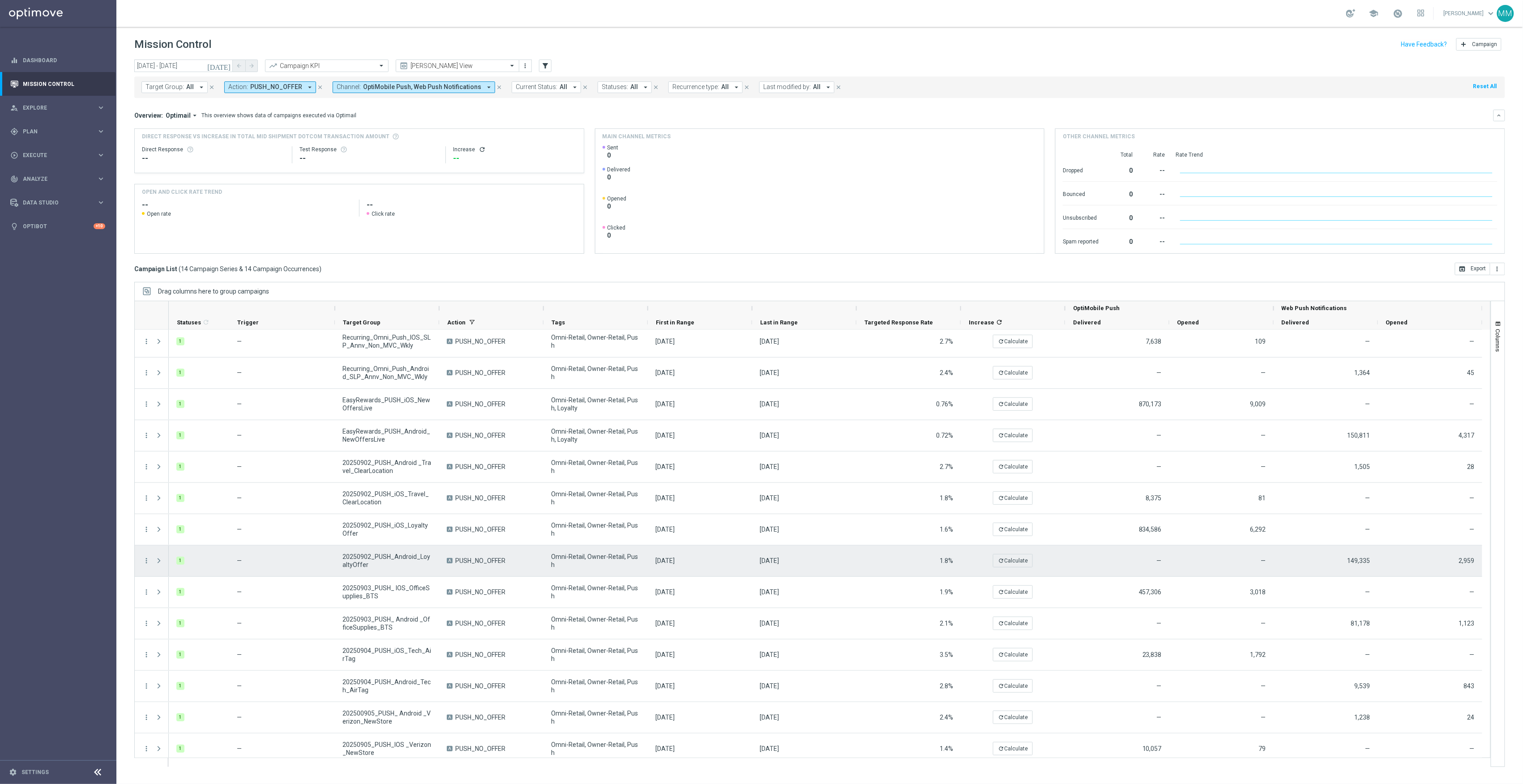
scroll to position [0, 0]
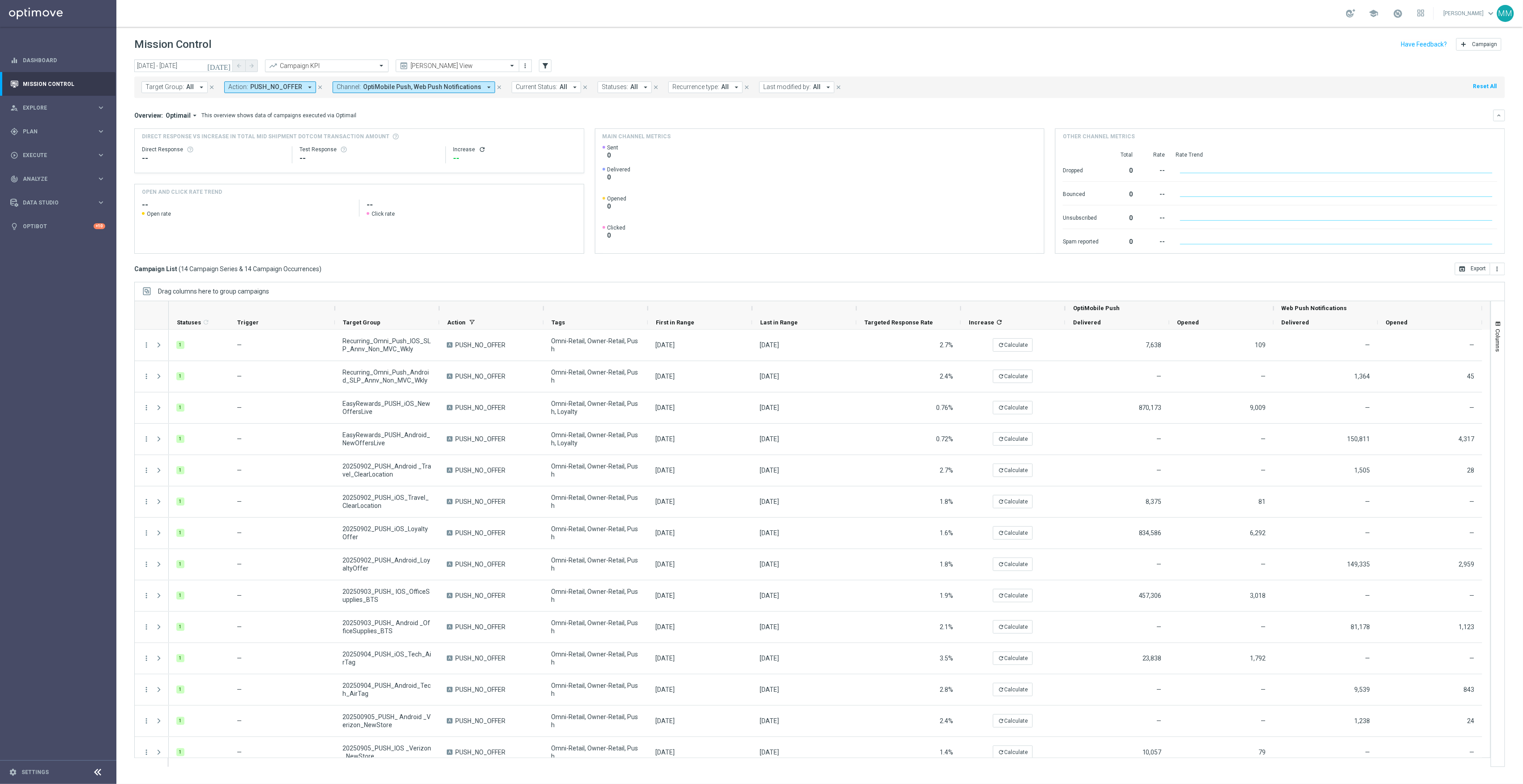
click at [325, 62] on div "Campaign KPI" at bounding box center [328, 66] width 97 height 7
click at [360, 113] on div "Total CORP Sales Amount" at bounding box center [327, 109] width 114 height 15
click at [1498, 272] on icon "more_vert" at bounding box center [1498, 269] width 7 height 7
click at [1484, 283] on span "Export with occurrences" at bounding box center [1469, 285] width 60 height 6
click at [317, 62] on div "Quick find Total CORP Sales Amount" at bounding box center [321, 65] width 111 height 7
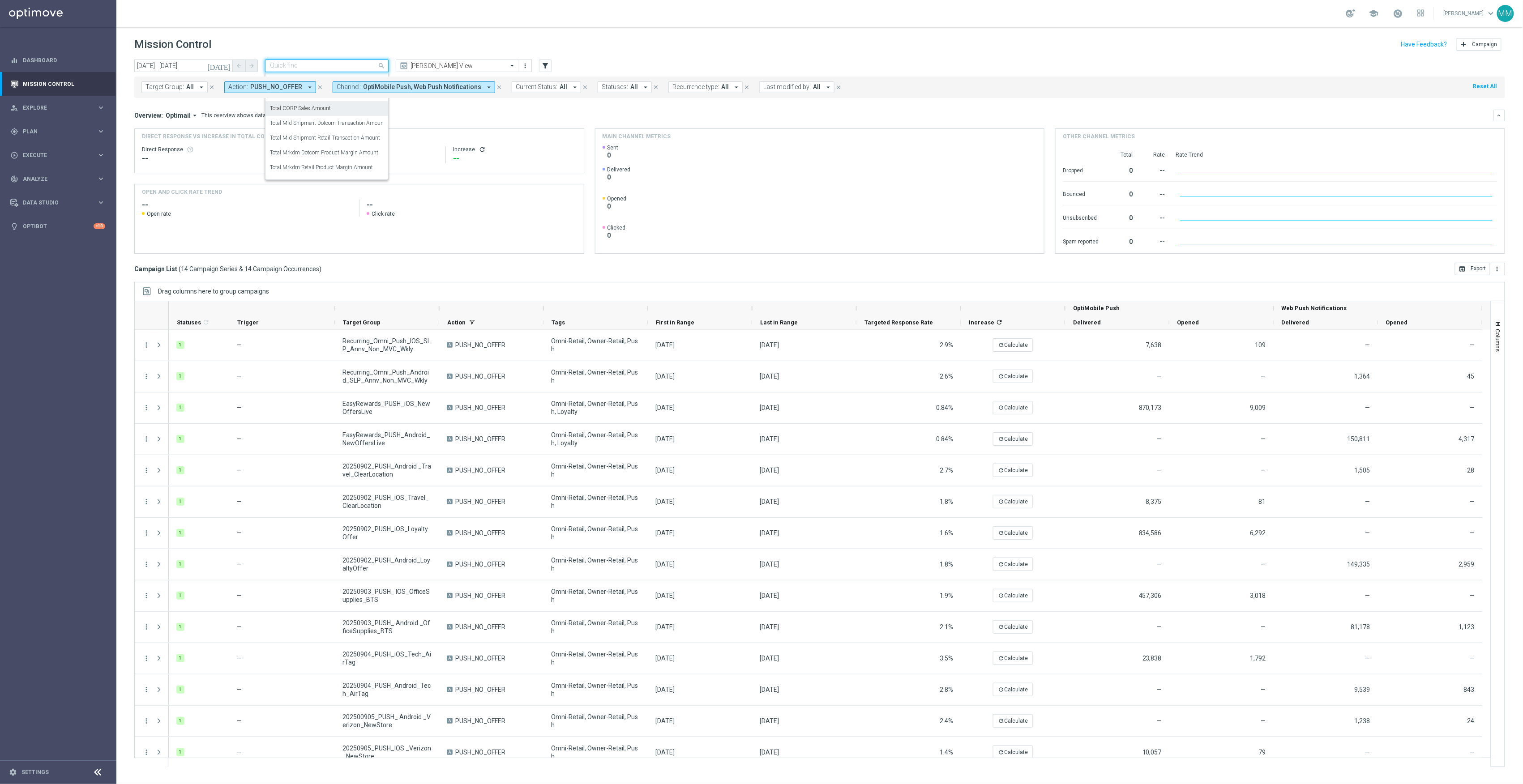
click at [348, 110] on div "Total CORP Sales Amount" at bounding box center [327, 109] width 114 height 15
click at [1503, 271] on button "more_vert" at bounding box center [1498, 269] width 15 height 13
click at [1472, 285] on span "Export with occurrences" at bounding box center [1469, 285] width 60 height 6
click at [351, 67] on input "text" at bounding box center [318, 66] width 96 height 7
click at [425, 104] on mini-dashboard "Overview: Optimail arrow_drop_down This overview shows data of campaigns execut…" at bounding box center [820, 181] width 1371 height 165
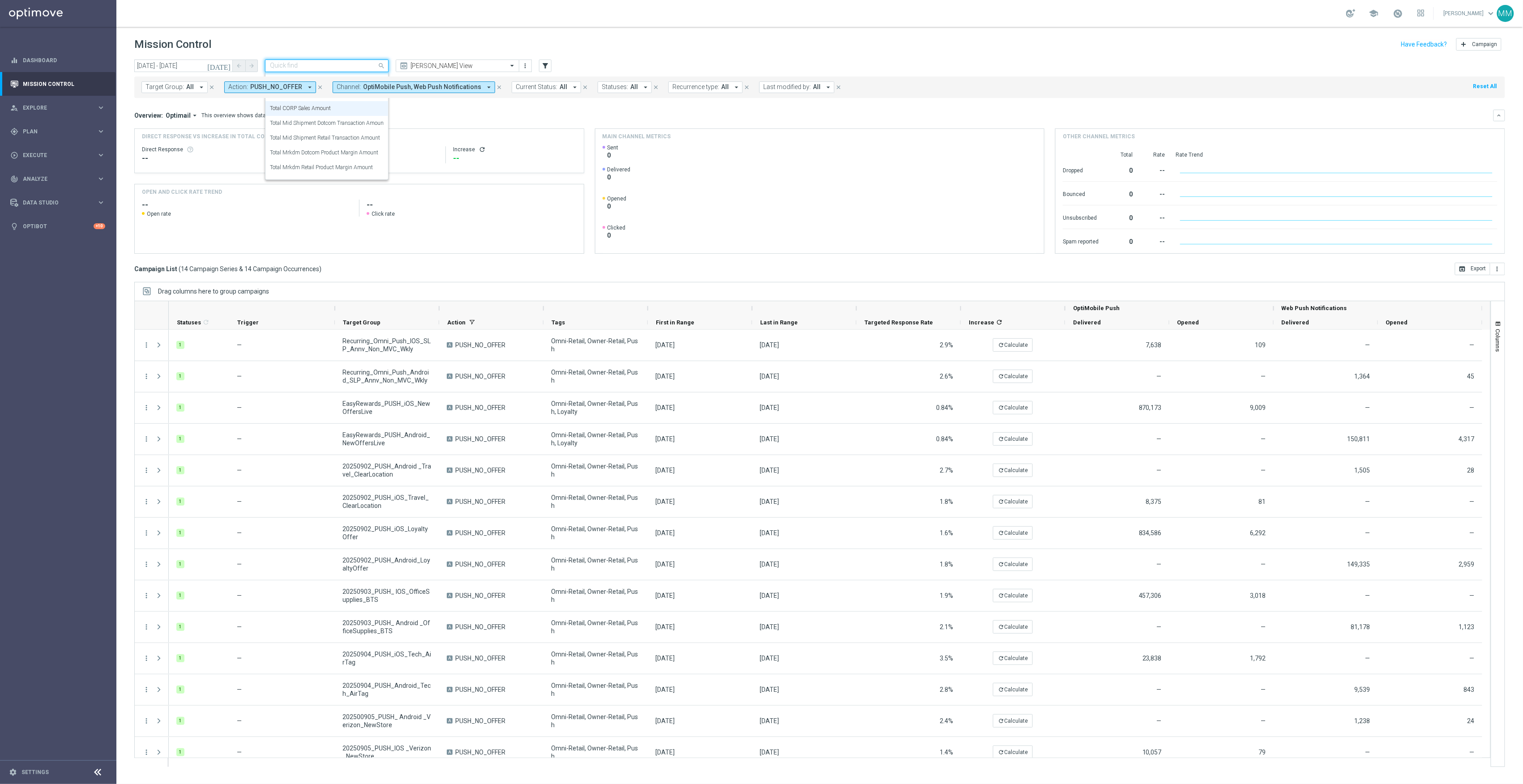
click at [365, 59] on div "Quick find Total CORP Sales Amount" at bounding box center [327, 65] width 123 height 13
click at [307, 98] on div "Total CORP Product Margin" at bounding box center [327, 94] width 114 height 15
click at [1502, 270] on button "more_vert" at bounding box center [1498, 269] width 15 height 13
click at [1441, 288] on li "Export with occurrences" at bounding box center [1469, 284] width 73 height 14
click at [1505, 270] on button "more_vert" at bounding box center [1498, 269] width 15 height 13
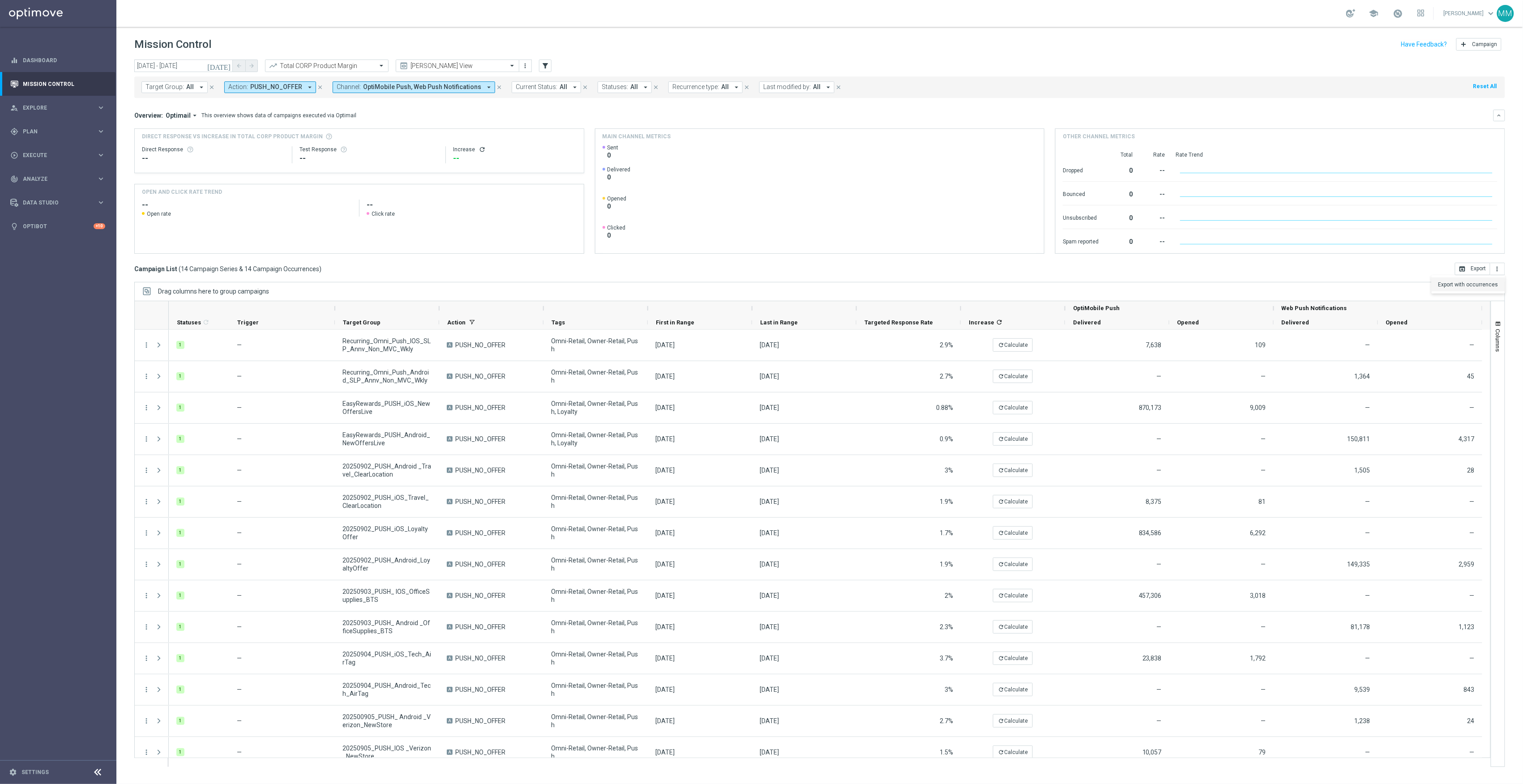
click at [1473, 286] on span "Export with occurrences" at bounding box center [1469, 285] width 60 height 6
drag, startPoint x: 708, startPoint y: 49, endPoint x: 471, endPoint y: 86, distance: 239.9
click at [708, 49] on div "Mission Control add Campaign" at bounding box center [820, 45] width 1371 height 18
click at [296, 62] on input "text" at bounding box center [318, 66] width 96 height 7
click at [353, 124] on label "Total Mid Shipment Dotcom Transaction Amount" at bounding box center [327, 123] width 115 height 7
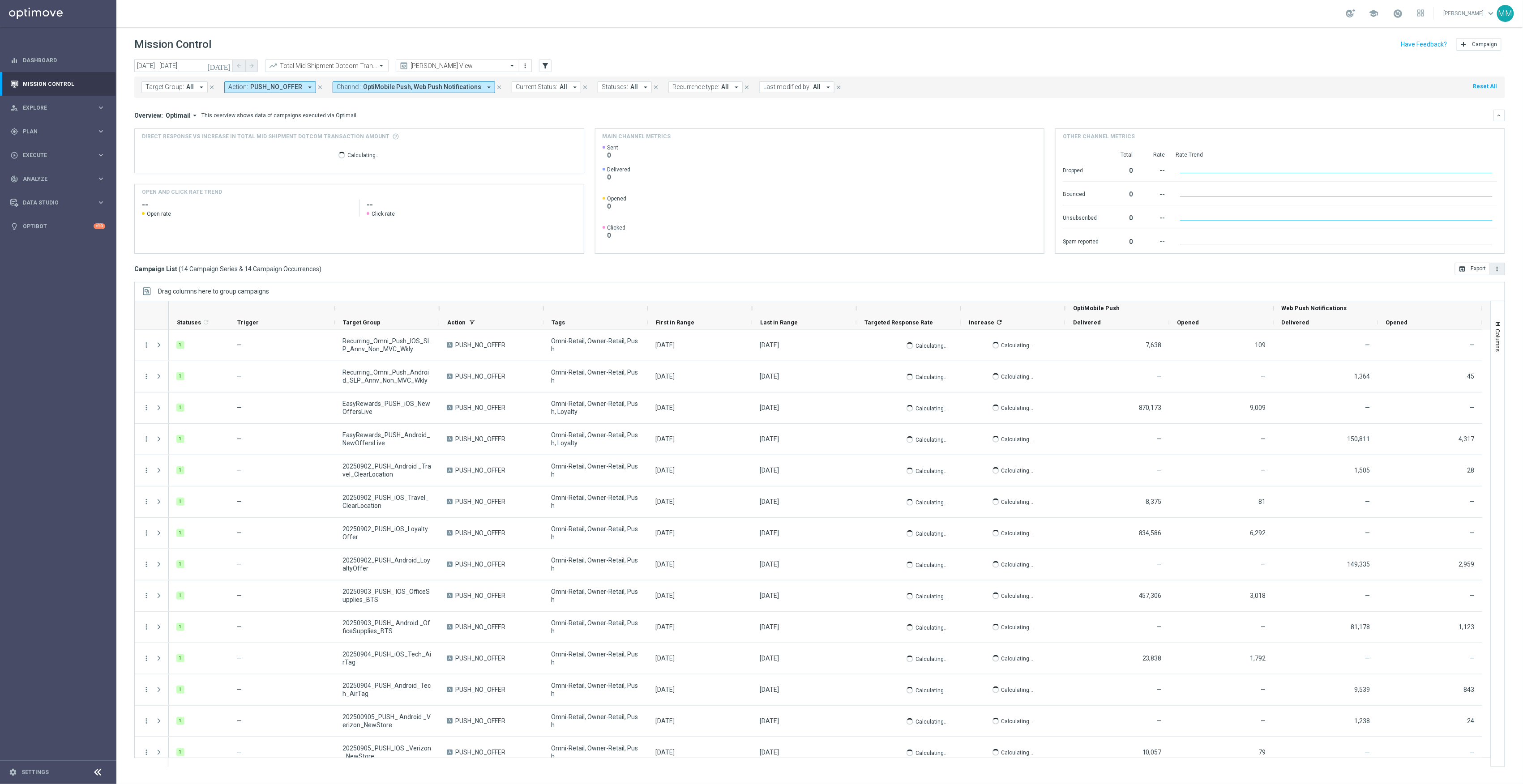
click at [1496, 265] on button "more_vert" at bounding box center [1498, 269] width 15 height 13
click at [1463, 288] on span "Export with occurrences" at bounding box center [1469, 285] width 60 height 6
click at [367, 64] on div at bounding box center [327, 66] width 123 height 7
click at [871, 64] on div "[DATE] [DATE] - [DATE] arrow_back arrow_forward Total Mid Shipment Dotcom Trans…" at bounding box center [820, 66] width 1371 height 13
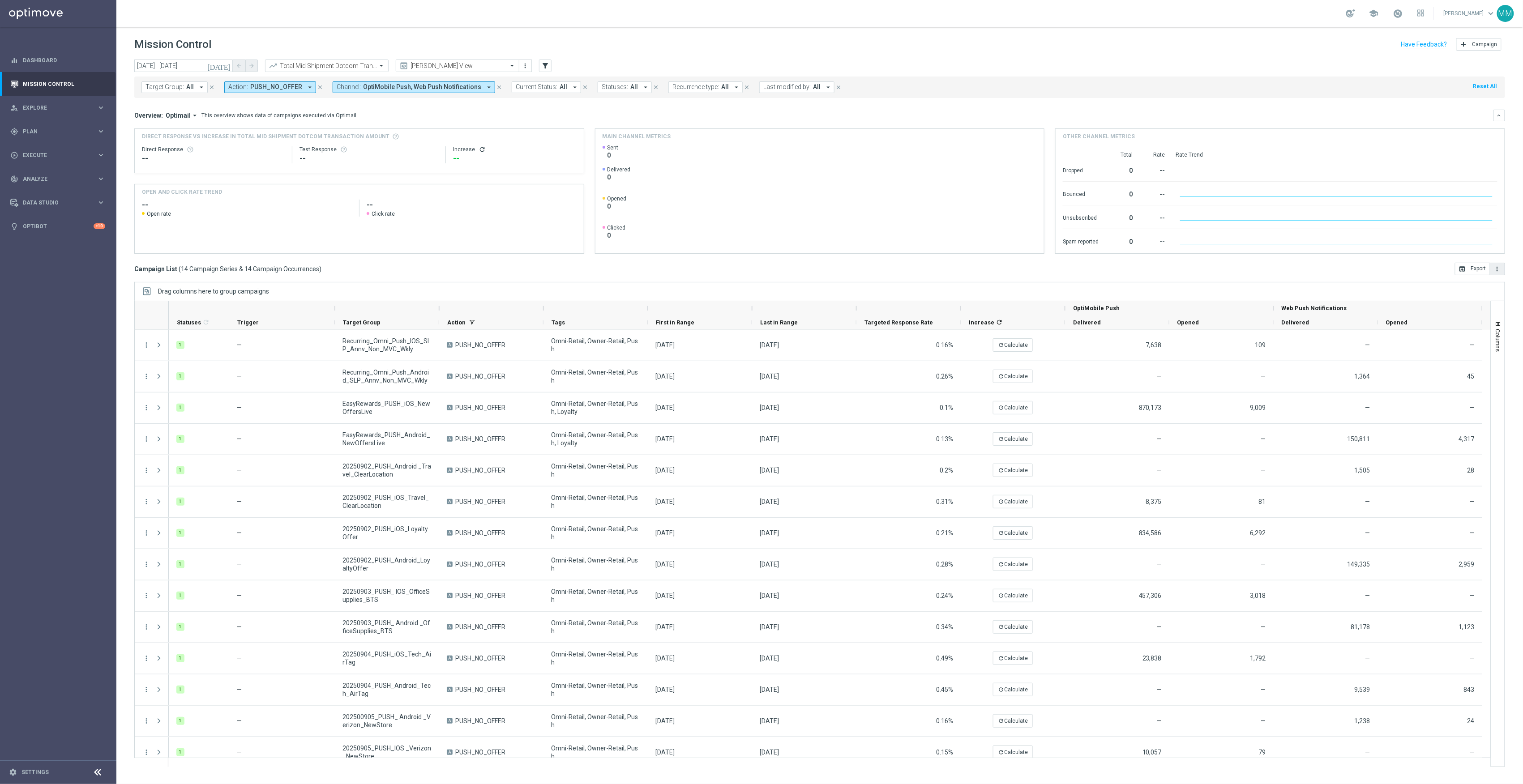
click at [1498, 270] on icon "more_vert" at bounding box center [1498, 269] width 7 height 7
click at [1486, 286] on span "Export with occurrences" at bounding box center [1469, 285] width 60 height 6
click at [374, 64] on div at bounding box center [327, 66] width 123 height 7
click at [356, 151] on label "Total Mrkdm Dotcom Product Margin Amount" at bounding box center [324, 153] width 108 height 7
click at [1501, 273] on button "more_vert" at bounding box center [1498, 269] width 15 height 13
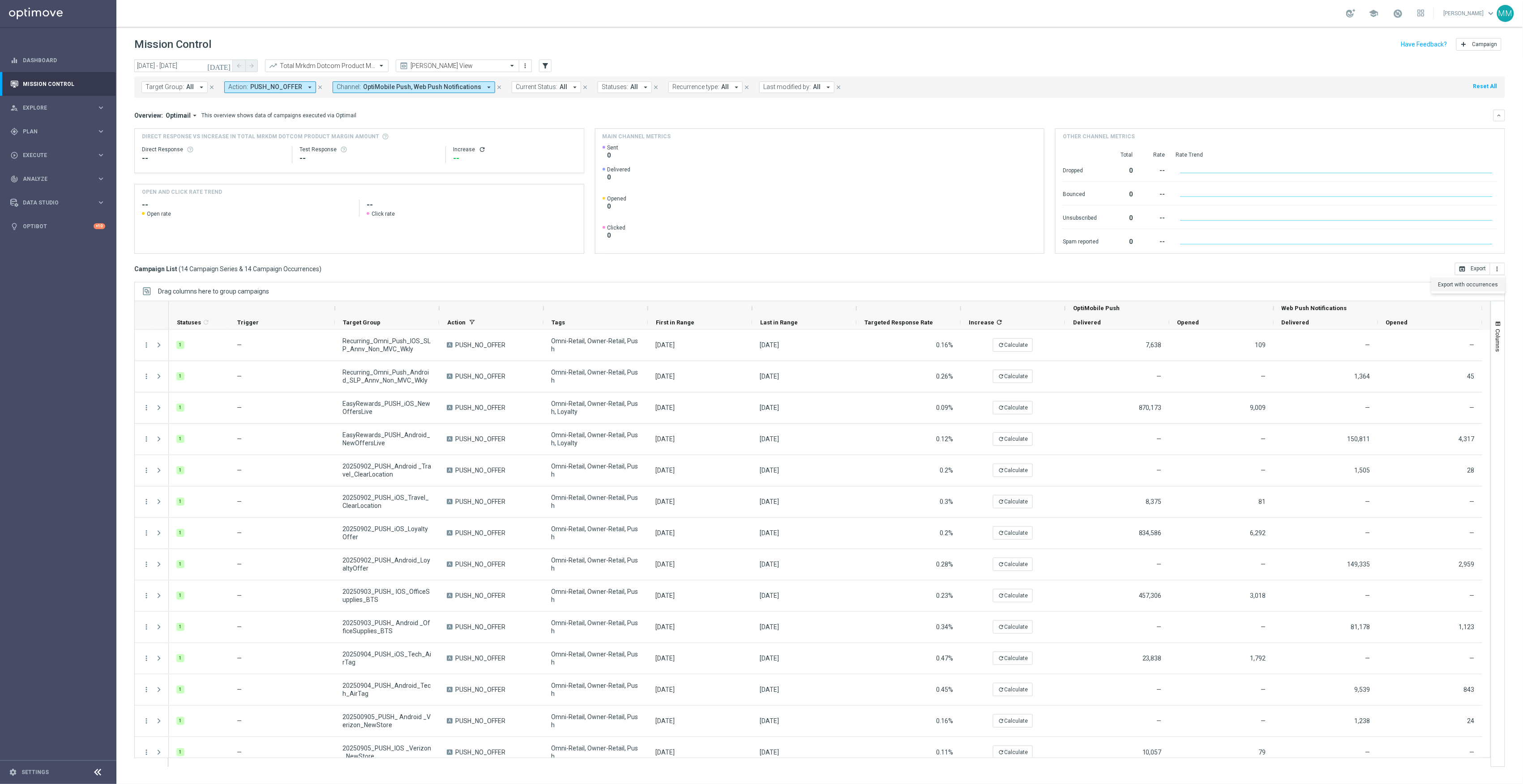
click at [1483, 283] on span "Export with occurrences" at bounding box center [1469, 285] width 60 height 6
drag, startPoint x: 642, startPoint y: 18, endPoint x: 558, endPoint y: 36, distance: 85.9
click at [642, 18] on div "school [PERSON_NAME] keyboard_arrow_down MM" at bounding box center [820, 13] width 1407 height 27
click at [305, 67] on input "text" at bounding box center [318, 66] width 96 height 7
click at [358, 138] on label "Total Mid Shipment Retail Transaction Amount" at bounding box center [325, 138] width 110 height 7
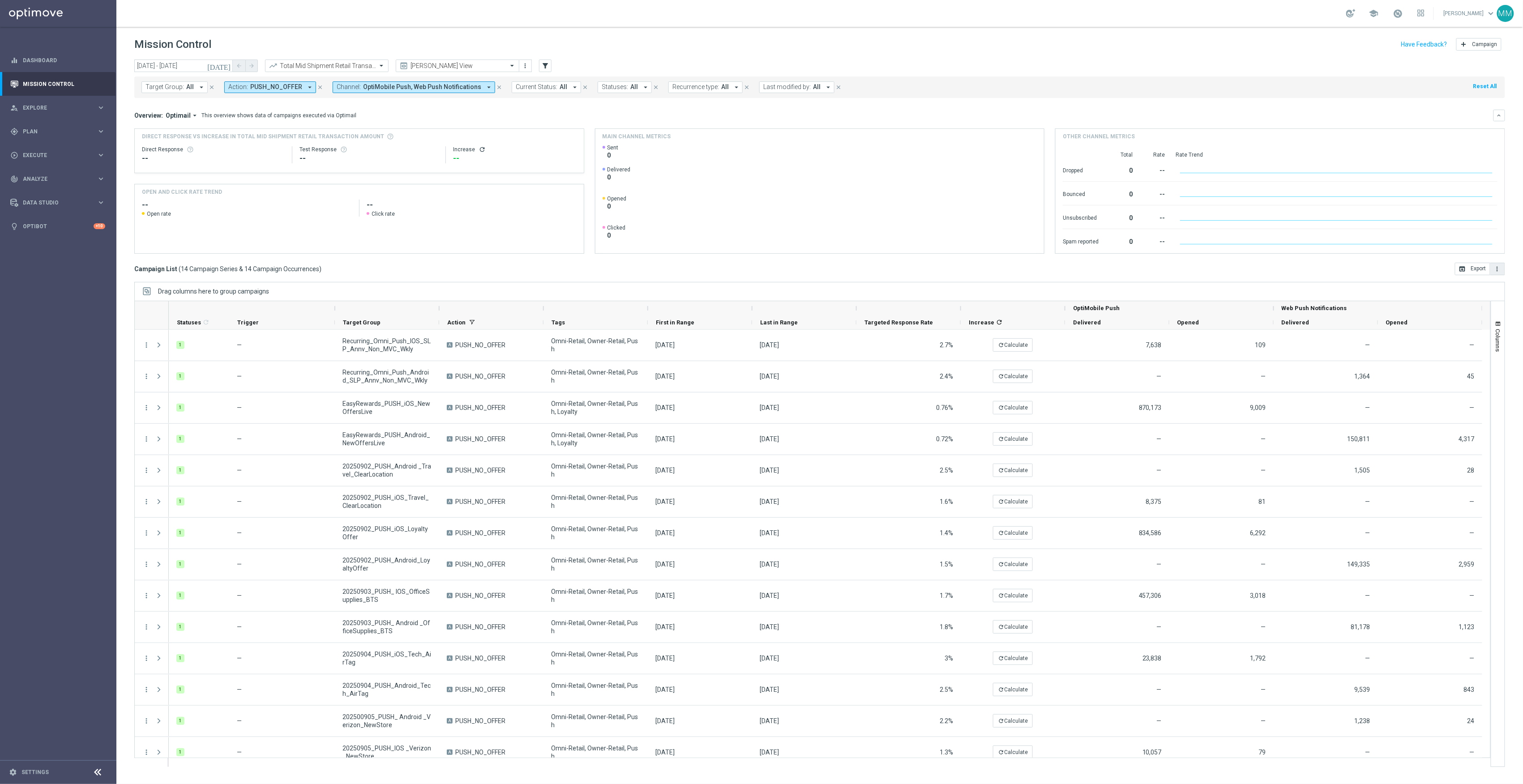
click at [1502, 272] on button "more_vert" at bounding box center [1498, 269] width 15 height 13
click at [1480, 291] on li "Export with occurrences" at bounding box center [1469, 284] width 73 height 14
drag, startPoint x: 1519, startPoint y: 0, endPoint x: 1082, endPoint y: 74, distance: 443.2
click at [1081, 74] on div "Target Group: All arrow_drop_down close Action: PUSH_NO_OFFER arrow_drop_down c…" at bounding box center [820, 85] width 1371 height 25
click at [1491, 267] on button "more_vert" at bounding box center [1498, 269] width 15 height 13
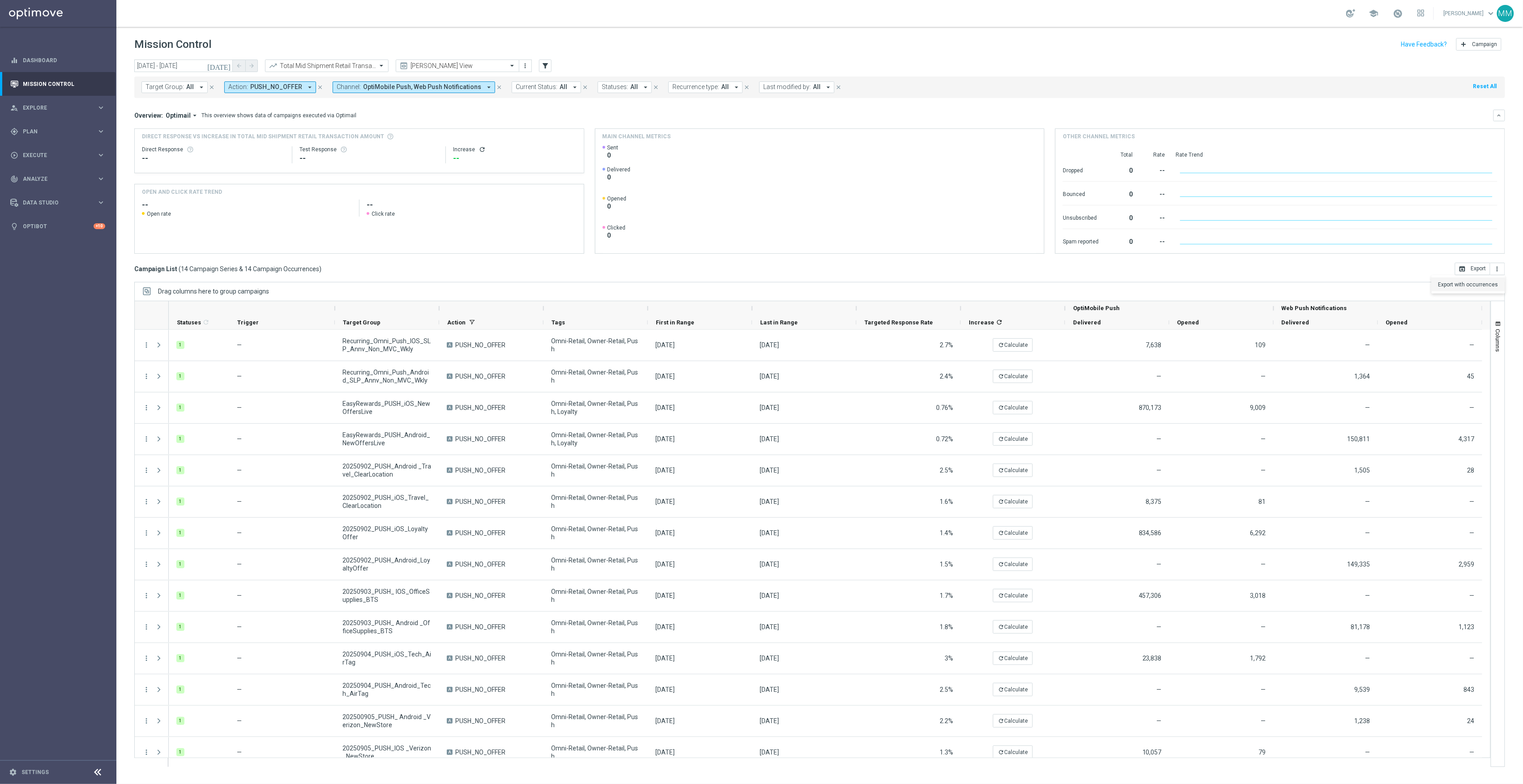
click at [1482, 285] on span "Export with occurrences" at bounding box center [1469, 285] width 60 height 6
click at [1072, 22] on div "school [PERSON_NAME] keyboard_arrow_down MM" at bounding box center [820, 13] width 1407 height 27
click at [349, 65] on input "text" at bounding box center [318, 66] width 96 height 7
click at [357, 165] on label "Total Mrkdm Retail Product Margin Amount" at bounding box center [321, 167] width 103 height 7
click at [1501, 270] on icon "more_vert" at bounding box center [1498, 269] width 7 height 7
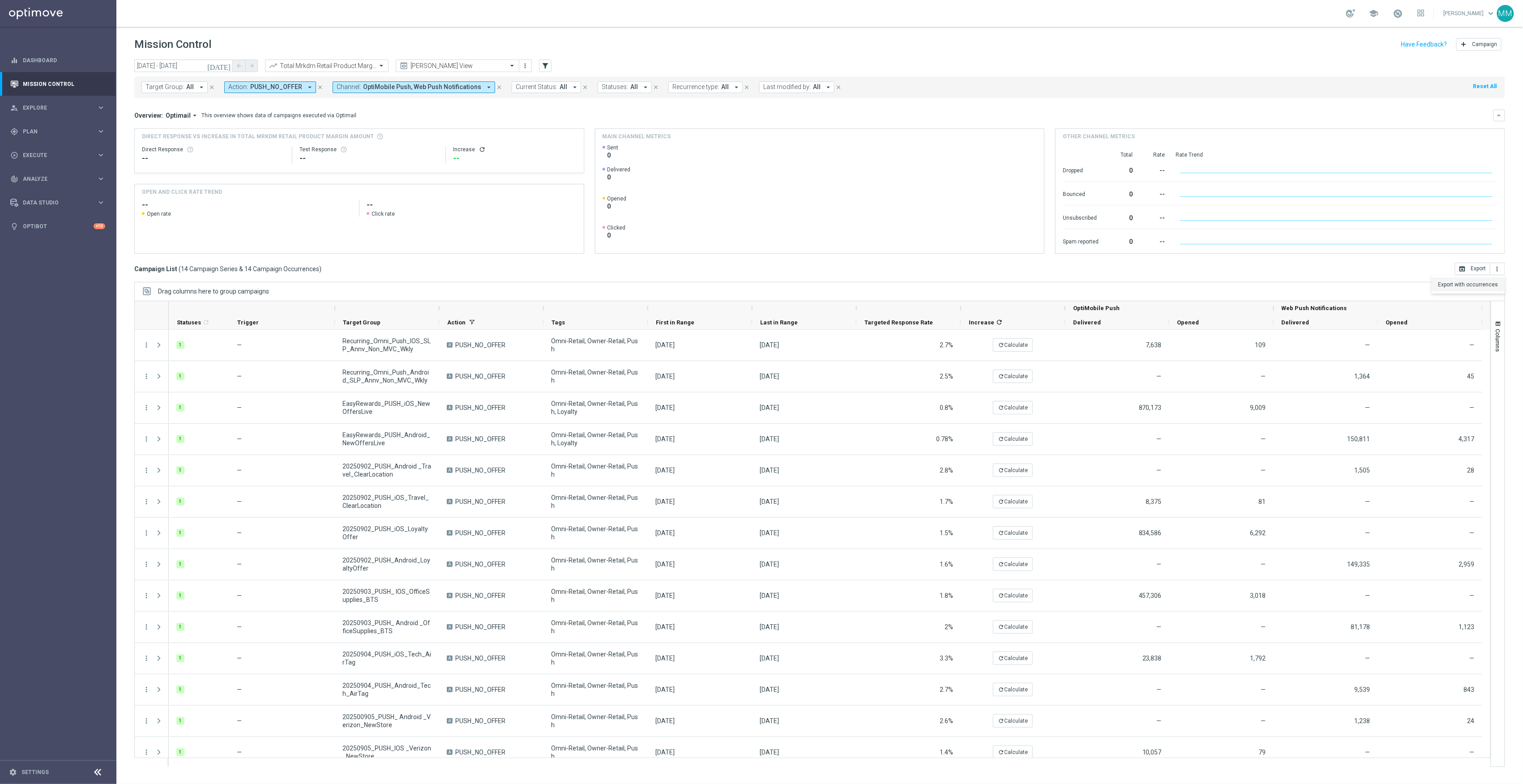
click at [1462, 288] on span "Export with occurrences" at bounding box center [1469, 285] width 60 height 6
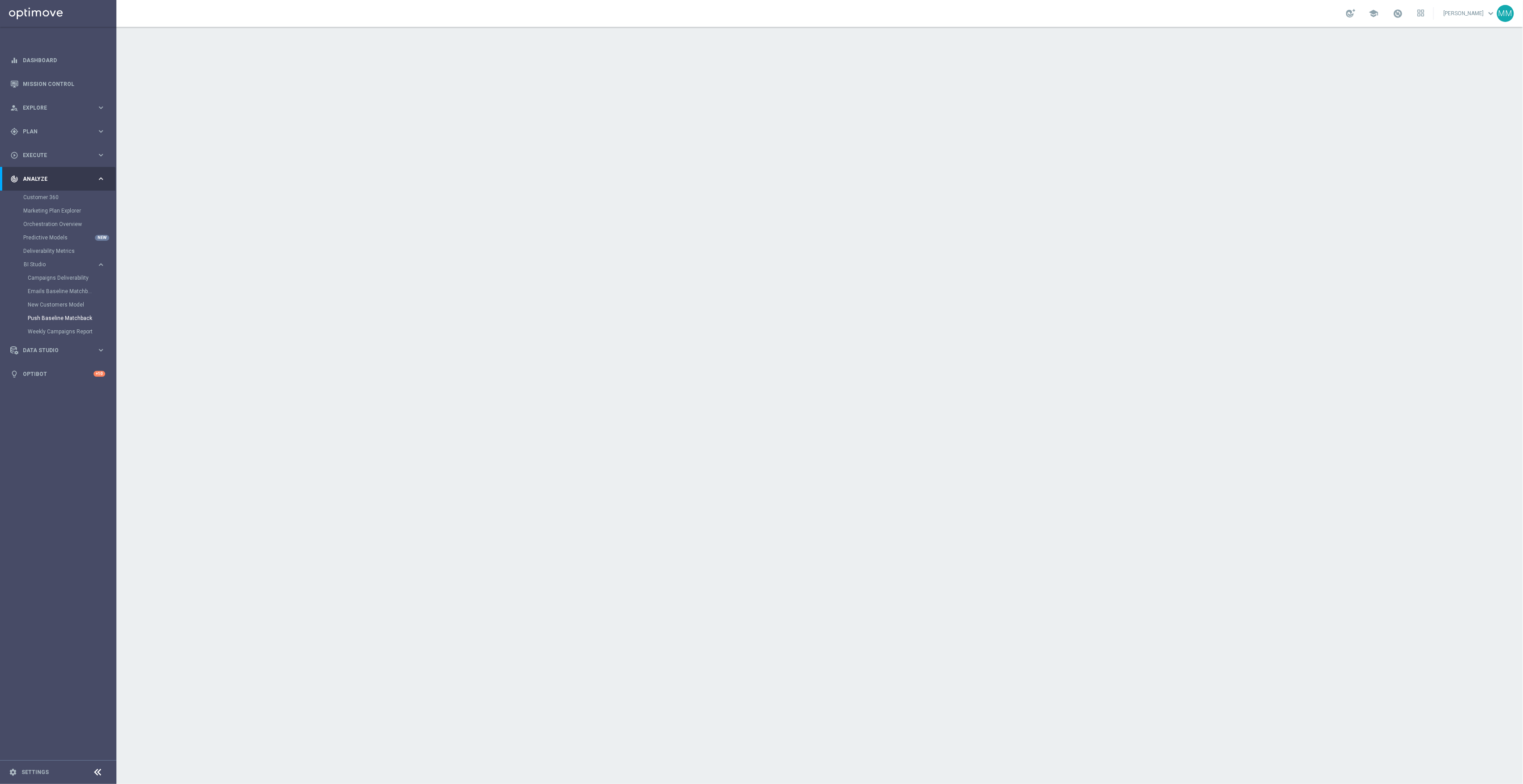
click at [65, 319] on link "Push Baseline Matchback" at bounding box center [60, 318] width 65 height 7
